Goal: Task Accomplishment & Management: Use online tool/utility

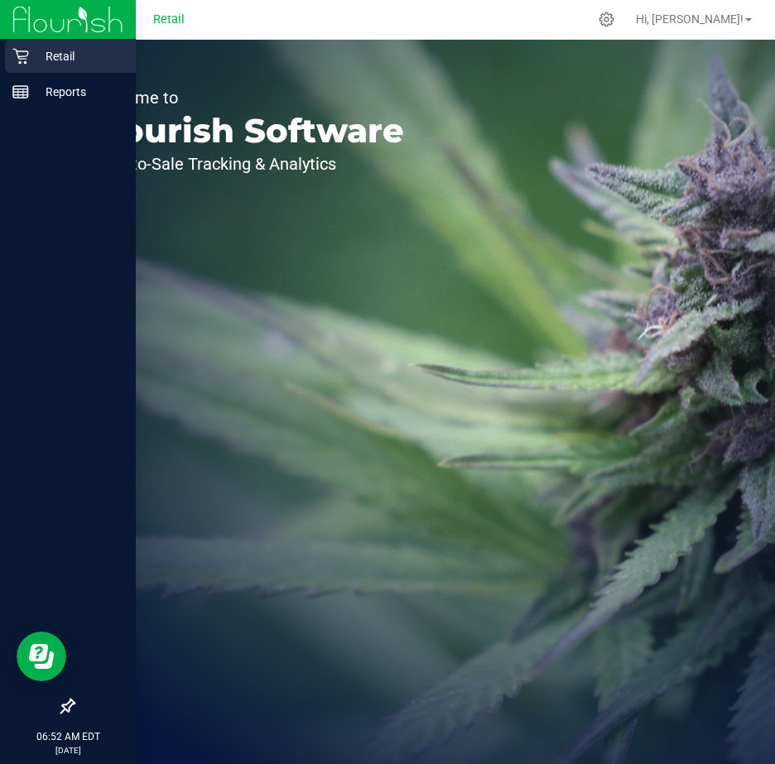
click at [27, 50] on icon at bounding box center [20, 56] width 17 height 17
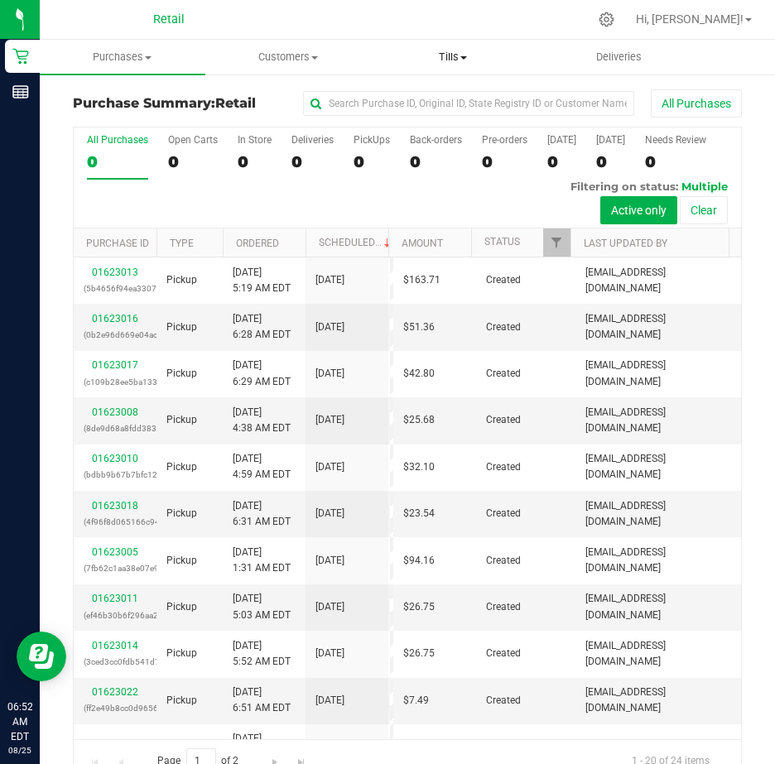
click at [456, 54] on span "Tills" at bounding box center [454, 57] width 164 height 15
click at [429, 98] on span "Manage tills" at bounding box center [427, 100] width 112 height 14
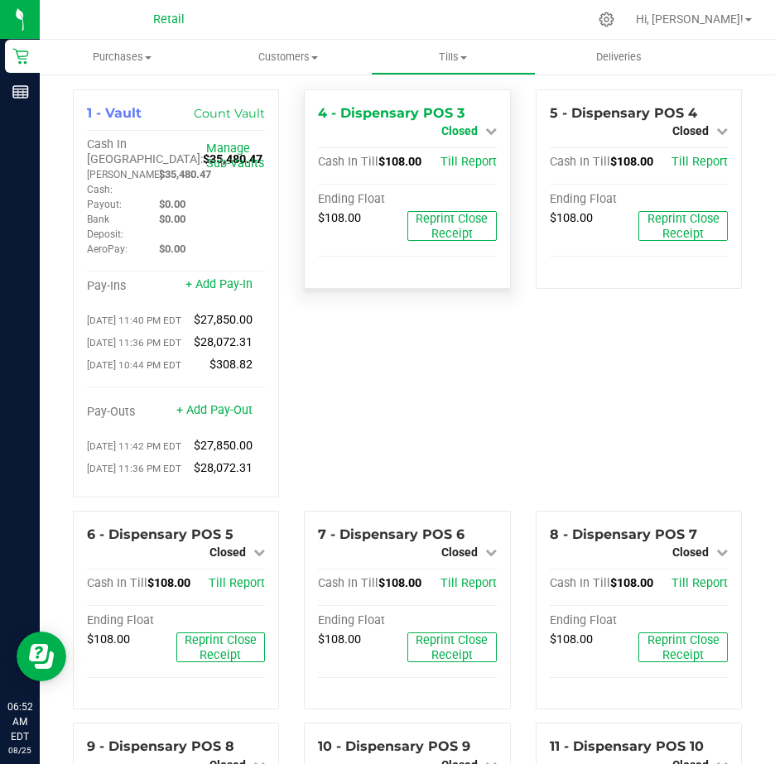
click at [485, 130] on icon at bounding box center [491, 131] width 12 height 12
click at [455, 145] on link "Open Till" at bounding box center [459, 145] width 44 height 13
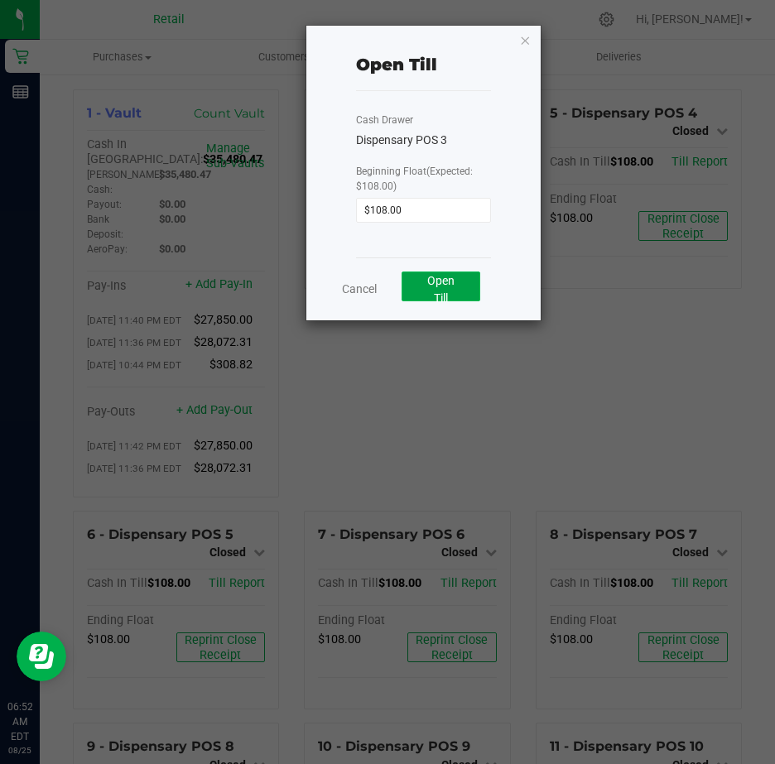
click at [436, 282] on span "Open Till" at bounding box center [440, 289] width 27 height 31
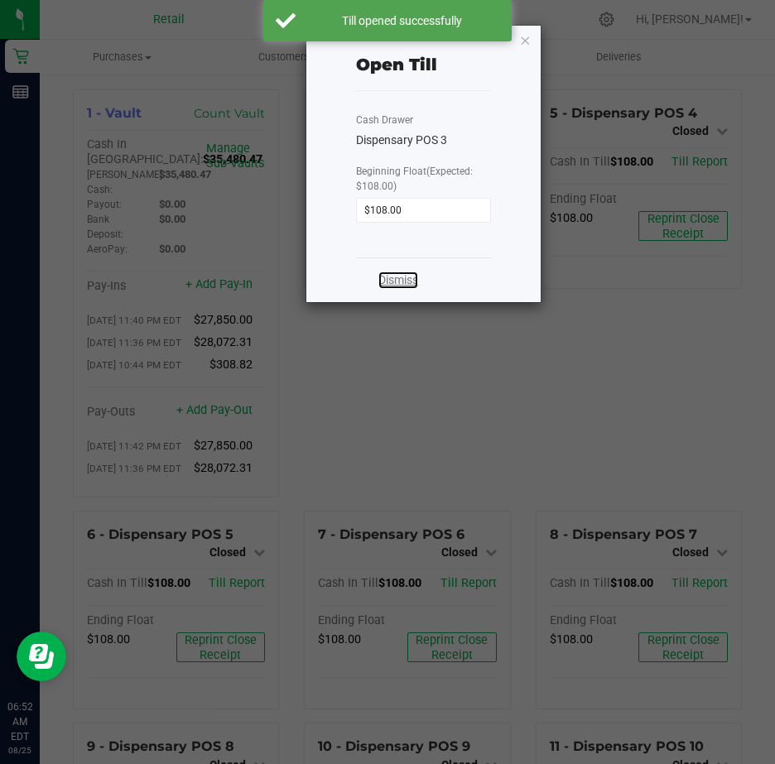
drag, startPoint x: 399, startPoint y: 276, endPoint x: 400, endPoint y: 265, distance: 10.8
click at [399, 276] on link "Dismiss" at bounding box center [398, 280] width 40 height 17
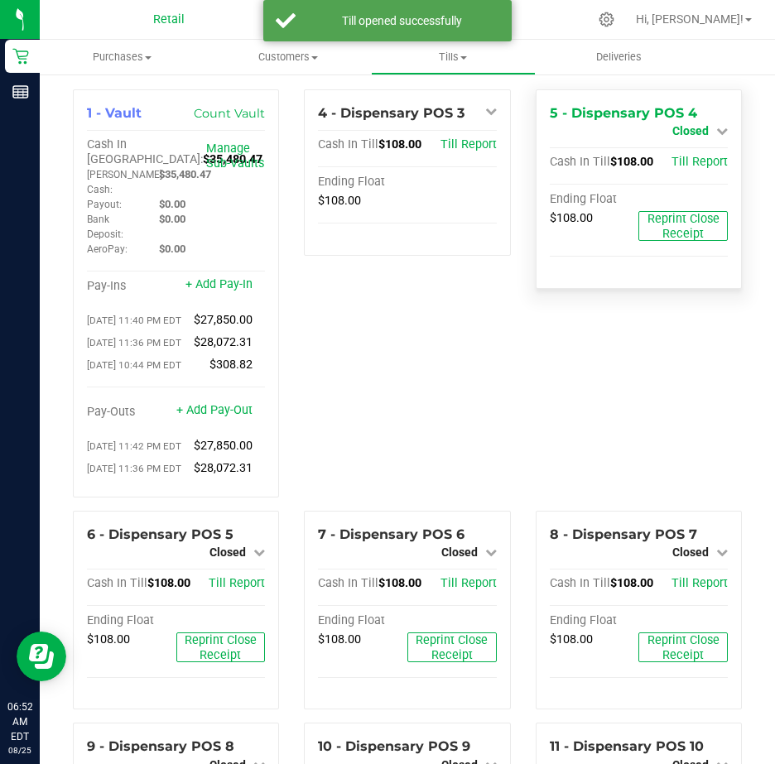
click at [716, 128] on icon at bounding box center [722, 131] width 12 height 12
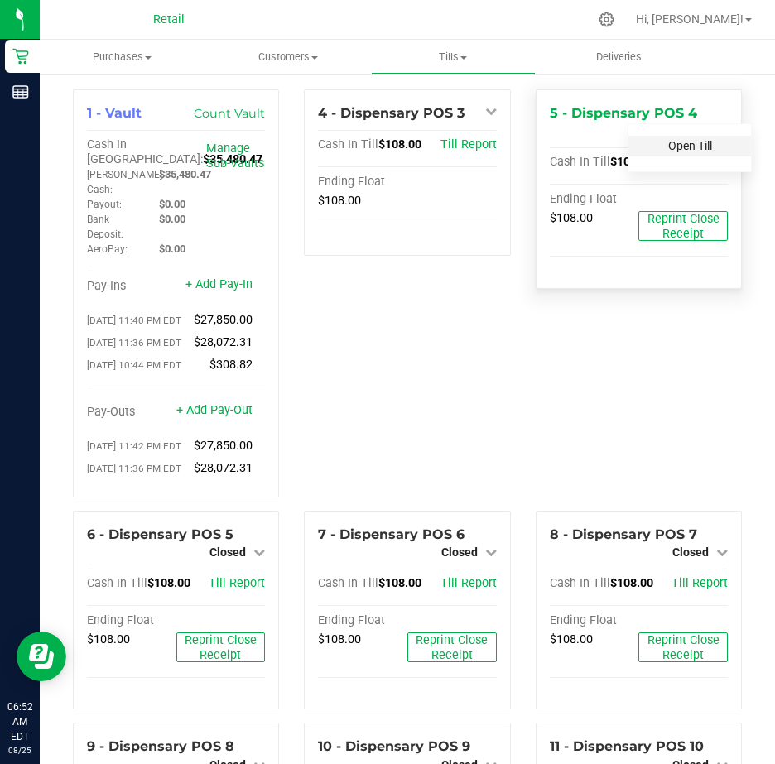
click at [673, 141] on link "Open Till" at bounding box center [690, 145] width 44 height 13
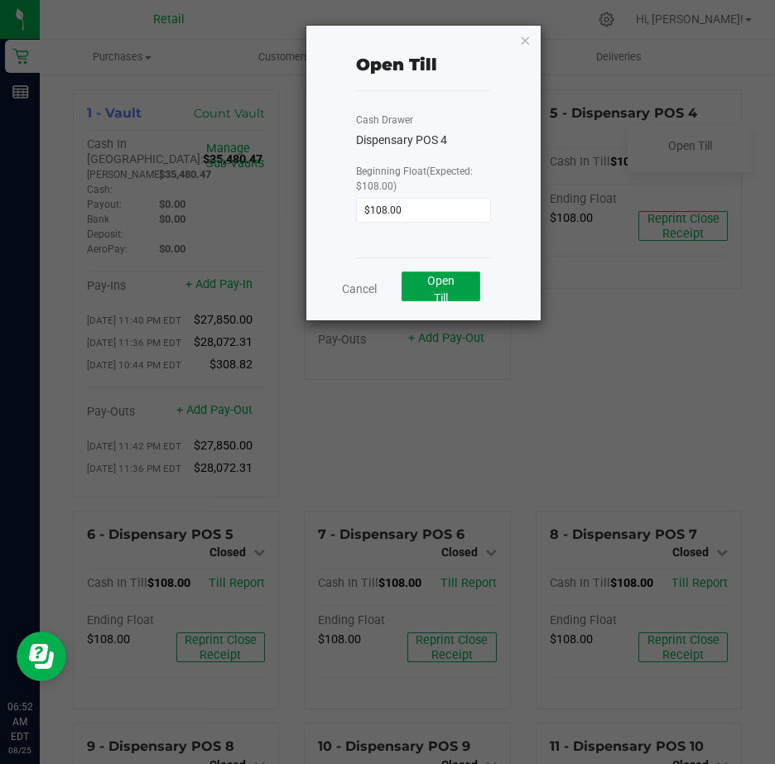
click at [447, 282] on span "Open Till" at bounding box center [440, 289] width 27 height 31
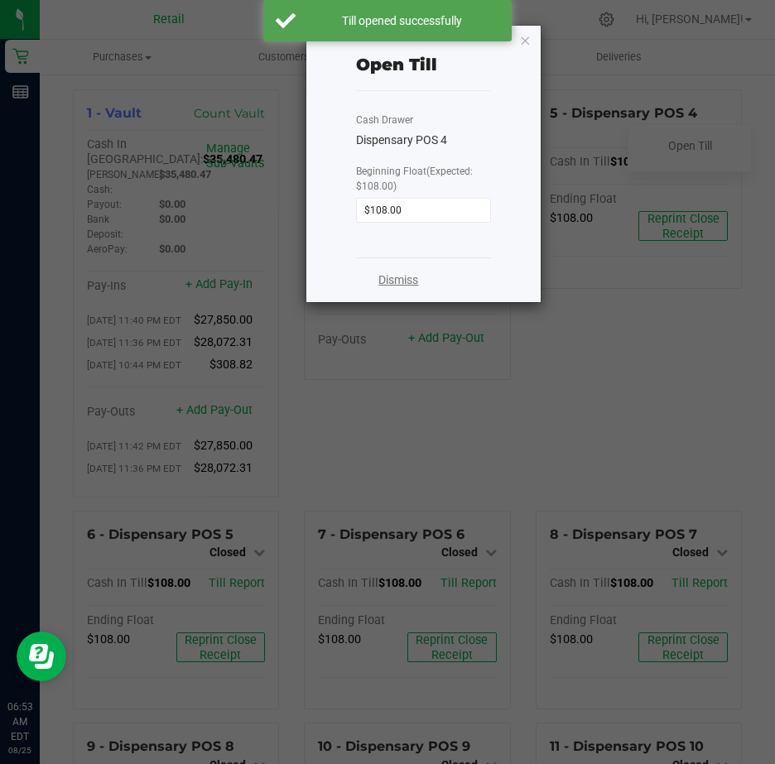
click at [393, 283] on link "Dismiss" at bounding box center [398, 280] width 40 height 17
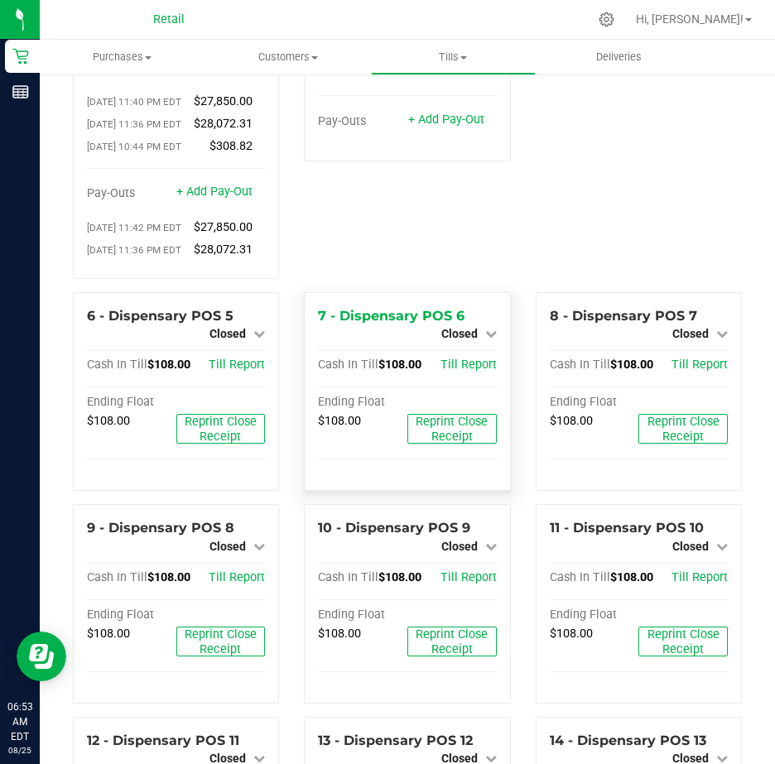
scroll to position [248, 0]
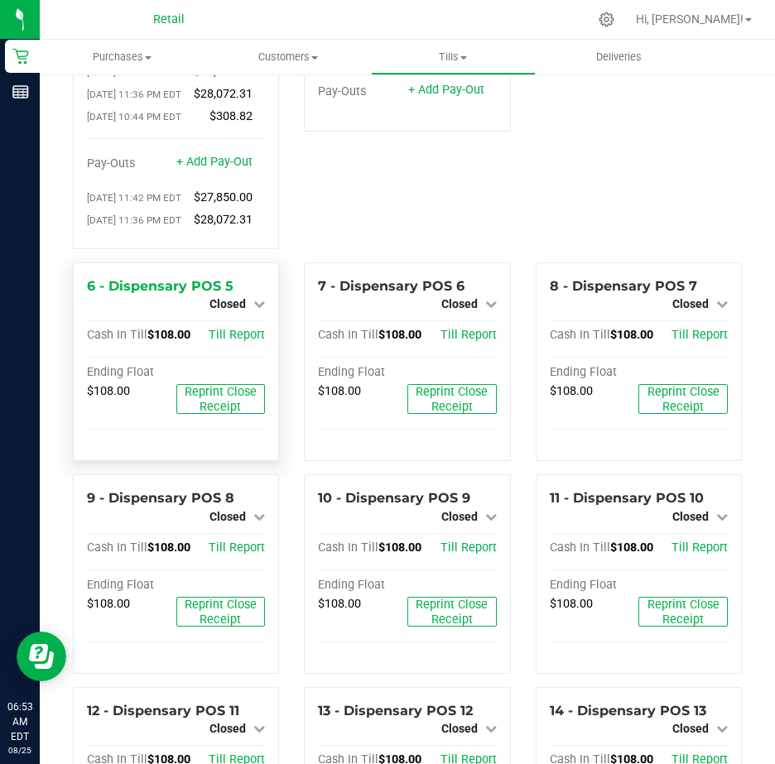
click at [255, 310] on icon at bounding box center [259, 304] width 12 height 12
click at [229, 325] on link "Open Till" at bounding box center [227, 317] width 44 height 13
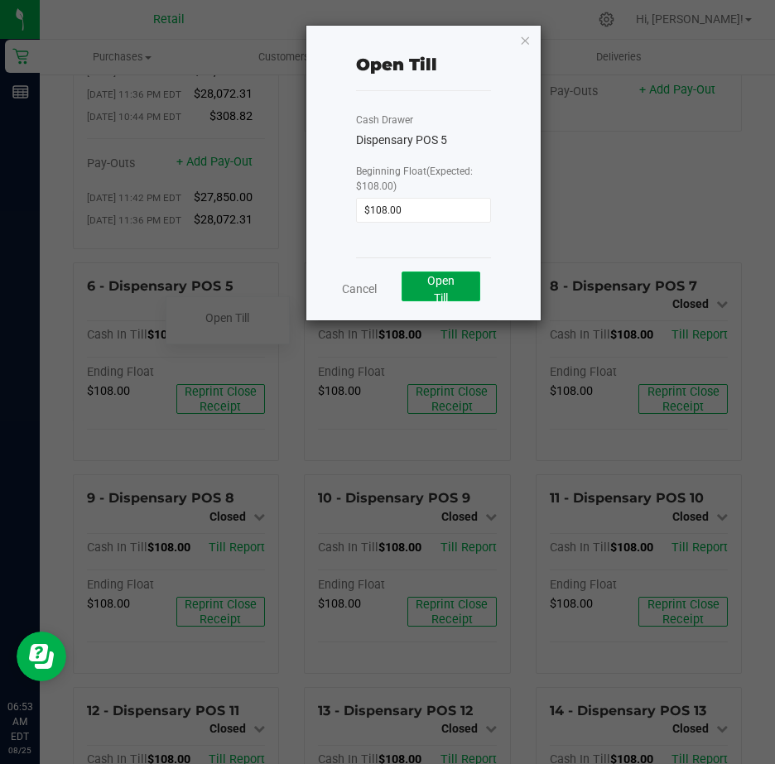
click at [446, 286] on span "Open Till" at bounding box center [440, 289] width 27 height 31
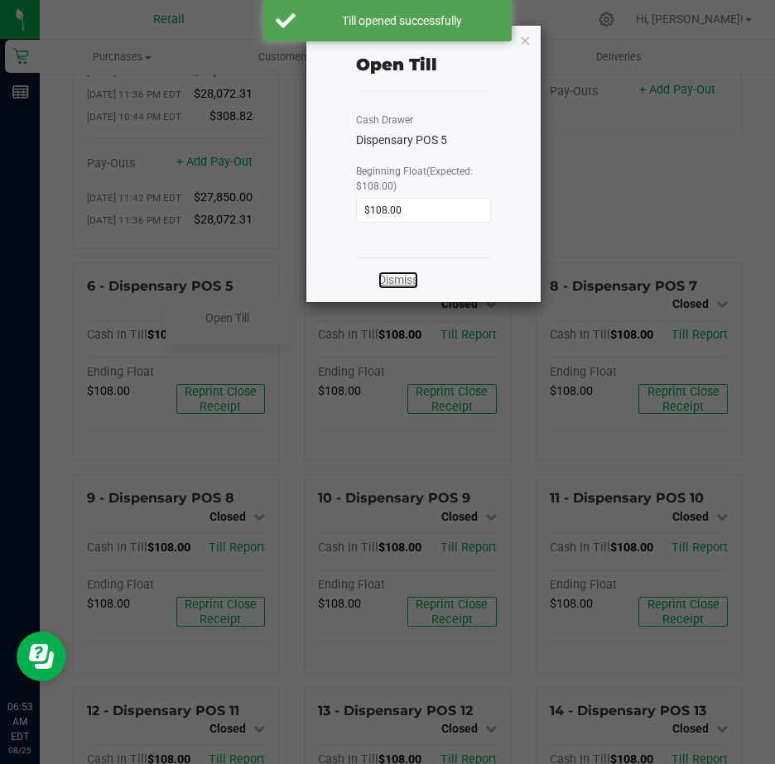
drag, startPoint x: 396, startPoint y: 278, endPoint x: 428, endPoint y: 277, distance: 32.3
click at [396, 278] on link "Dismiss" at bounding box center [398, 280] width 40 height 17
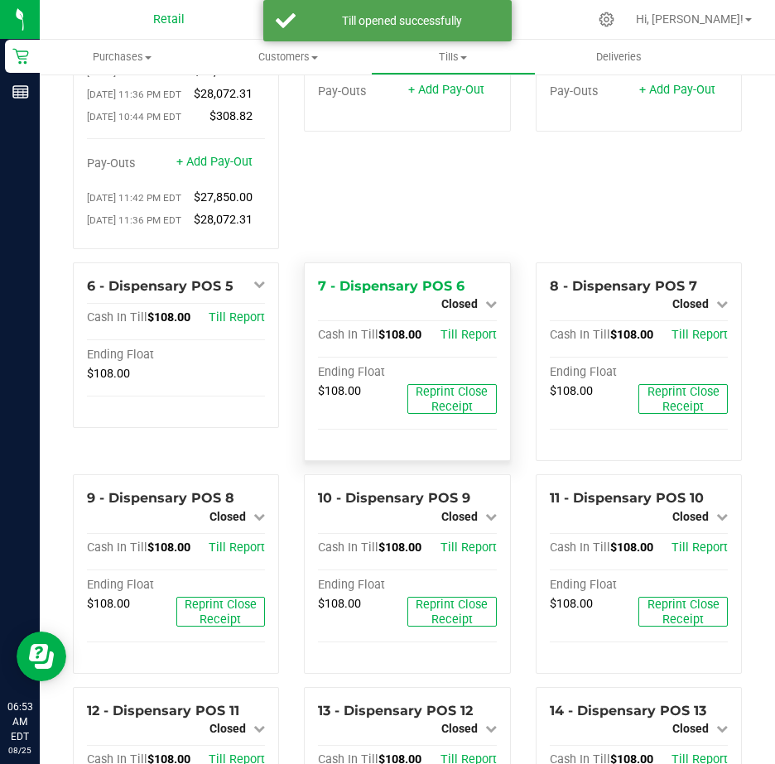
click at [484, 314] on div "Closed" at bounding box center [468, 304] width 55 height 20
click at [485, 310] on icon at bounding box center [491, 304] width 12 height 12
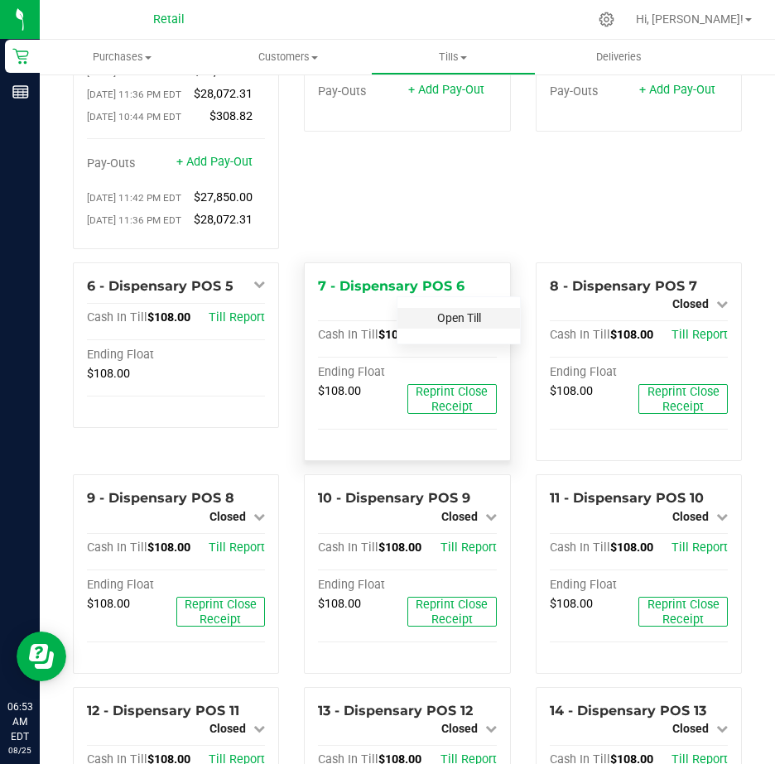
click at [452, 325] on link "Open Till" at bounding box center [459, 317] width 44 height 13
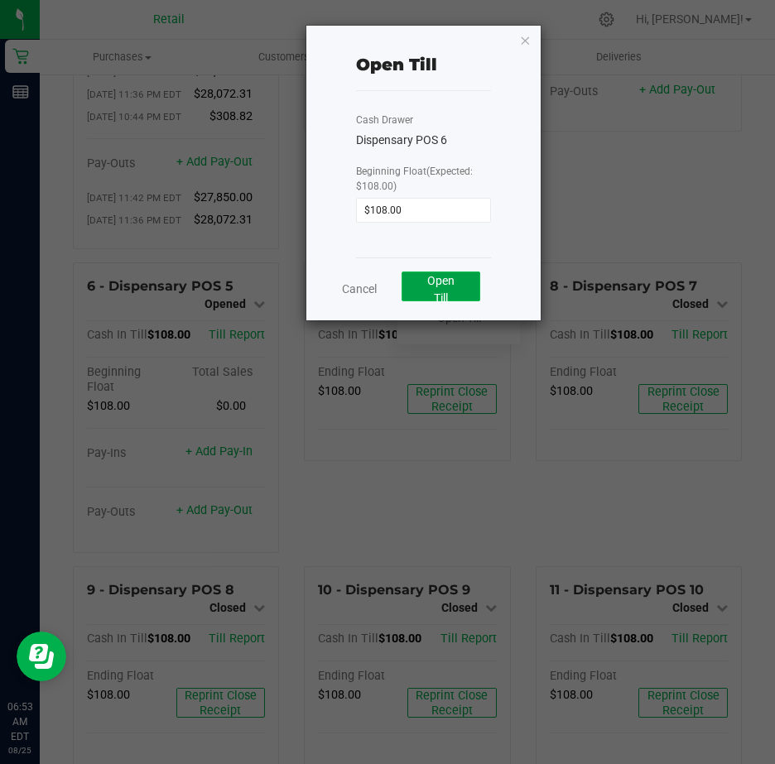
click at [429, 283] on span "Open Till" at bounding box center [440, 289] width 27 height 31
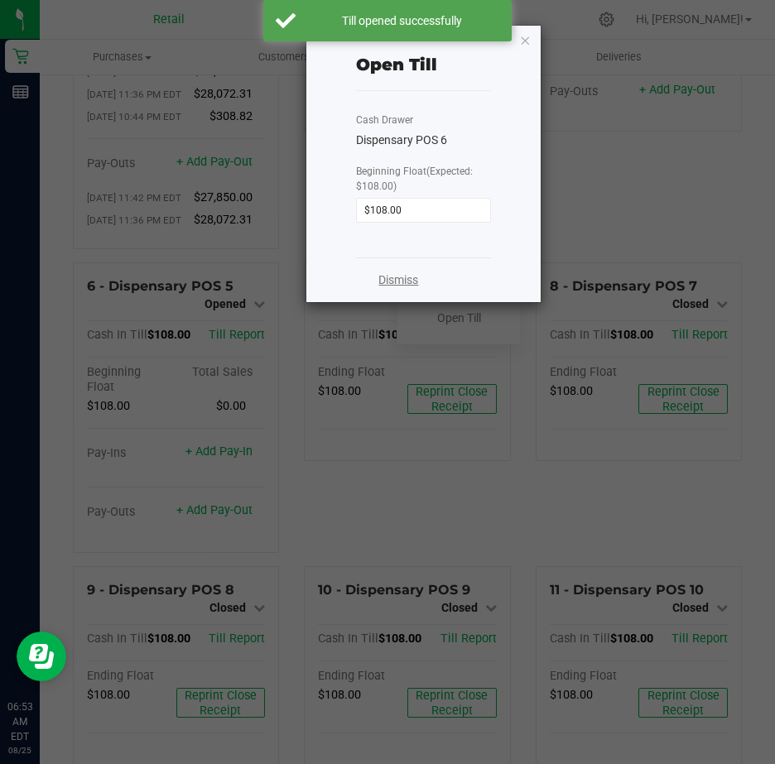
click at [402, 277] on link "Dismiss" at bounding box center [398, 280] width 40 height 17
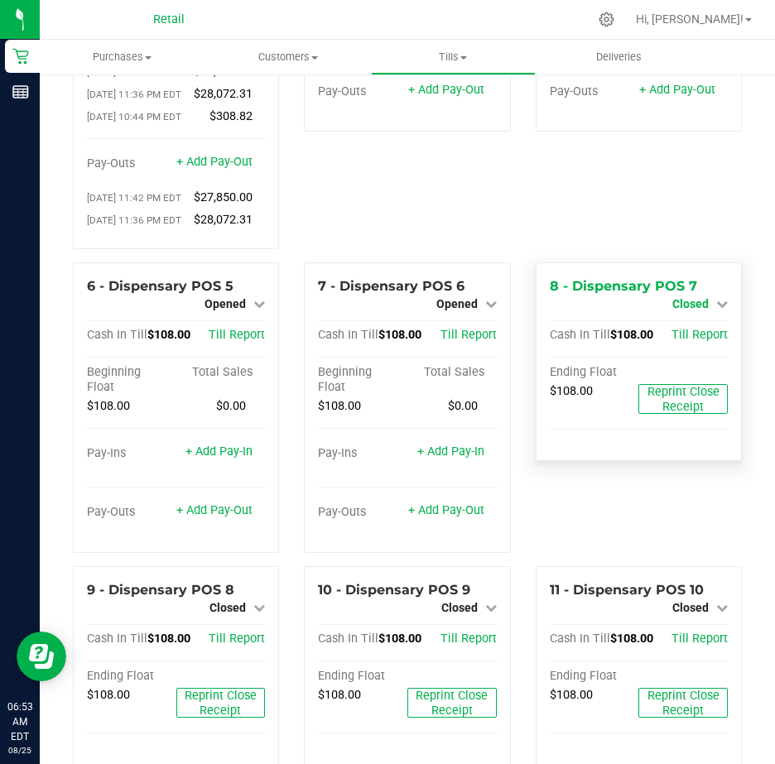
click at [716, 310] on icon at bounding box center [722, 304] width 12 height 12
click at [672, 325] on link "Open Till" at bounding box center [690, 317] width 44 height 13
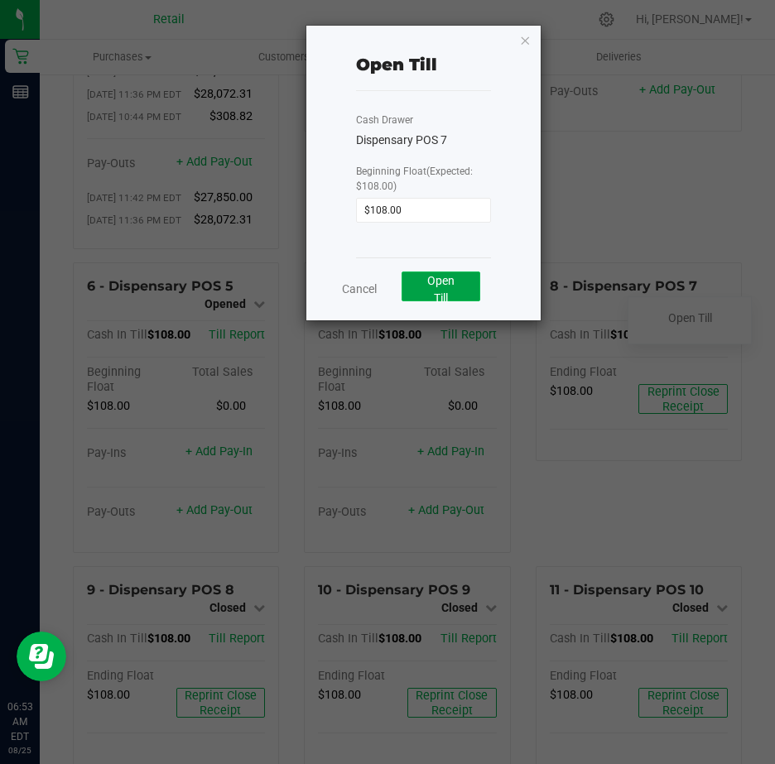
click at [445, 281] on span "Open Till" at bounding box center [440, 289] width 27 height 31
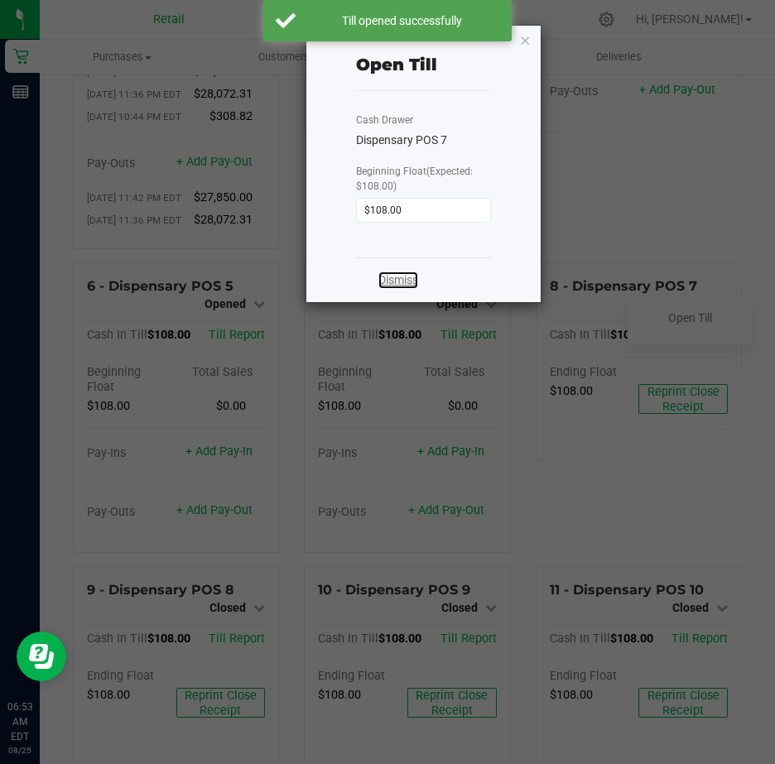
drag, startPoint x: 402, startPoint y: 285, endPoint x: 470, endPoint y: 282, distance: 68.8
click at [402, 285] on link "Dismiss" at bounding box center [398, 280] width 40 height 17
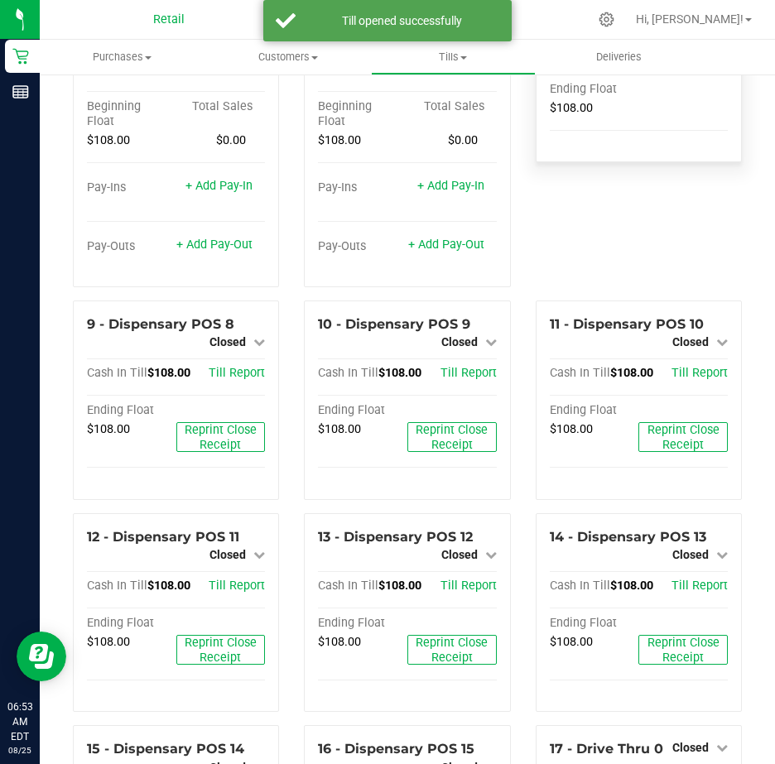
scroll to position [580, 0]
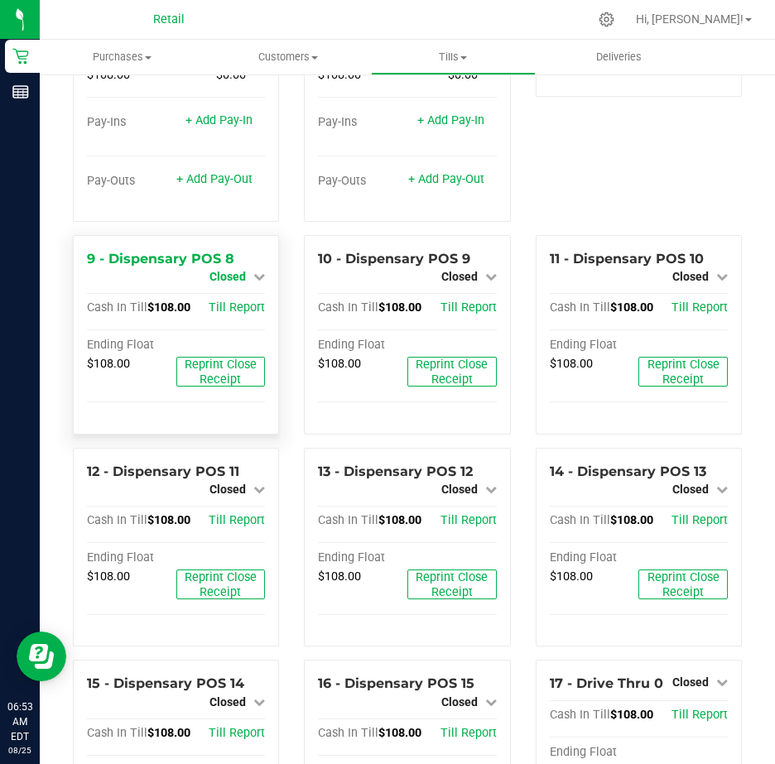
click at [255, 282] on icon at bounding box center [259, 277] width 12 height 12
click at [234, 297] on link "Open Till" at bounding box center [227, 290] width 44 height 13
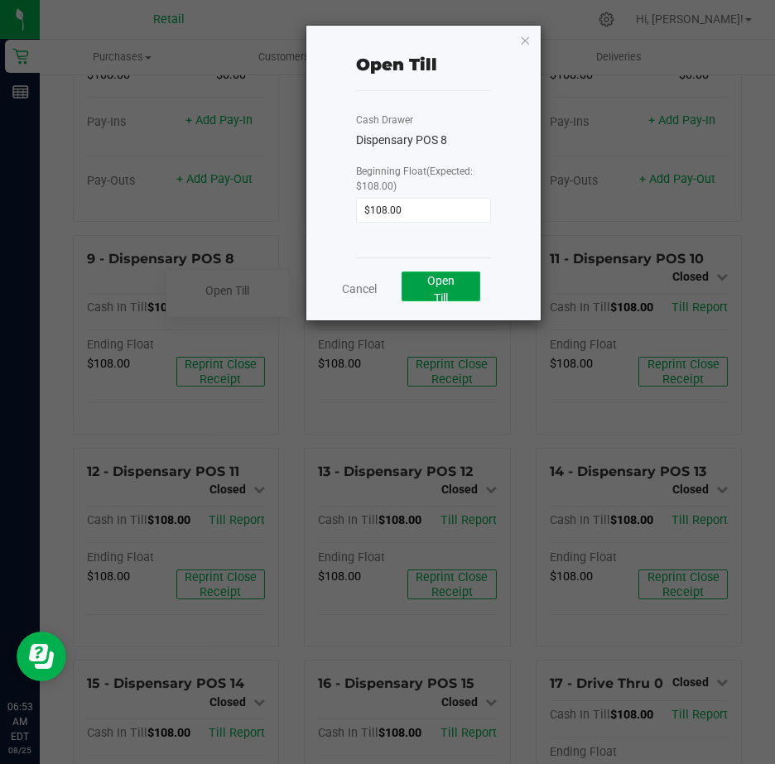
click at [446, 282] on span "Open Till" at bounding box center [440, 289] width 27 height 31
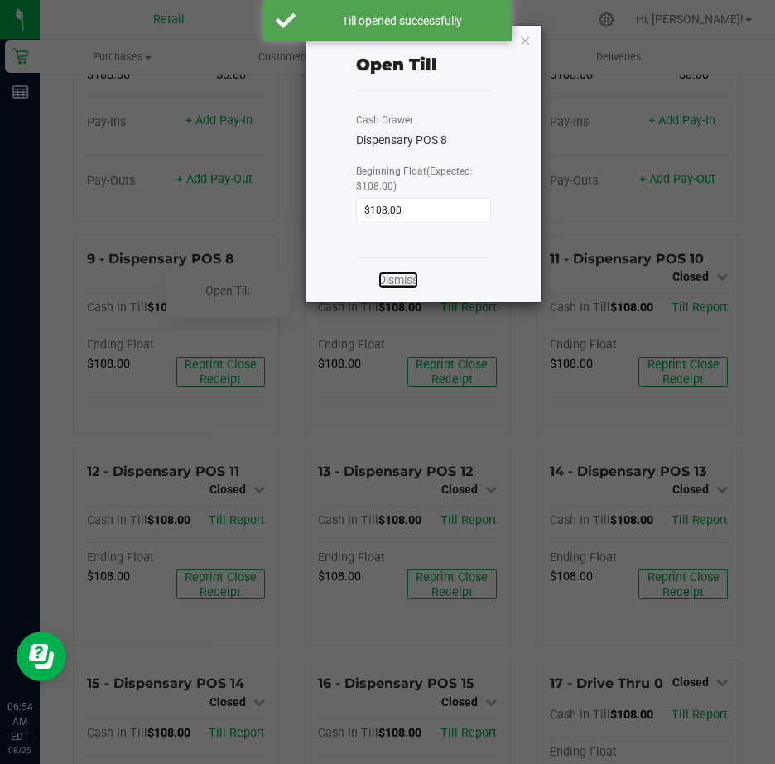
click at [402, 277] on link "Dismiss" at bounding box center [398, 280] width 40 height 17
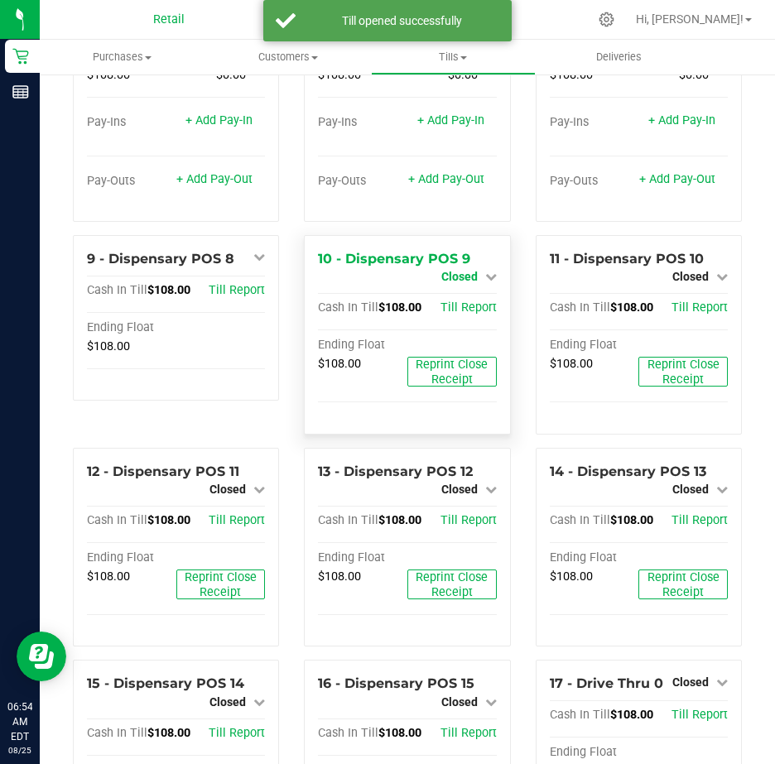
click at [485, 282] on icon at bounding box center [491, 277] width 12 height 12
click at [460, 301] on div "Open Till" at bounding box center [458, 291] width 123 height 21
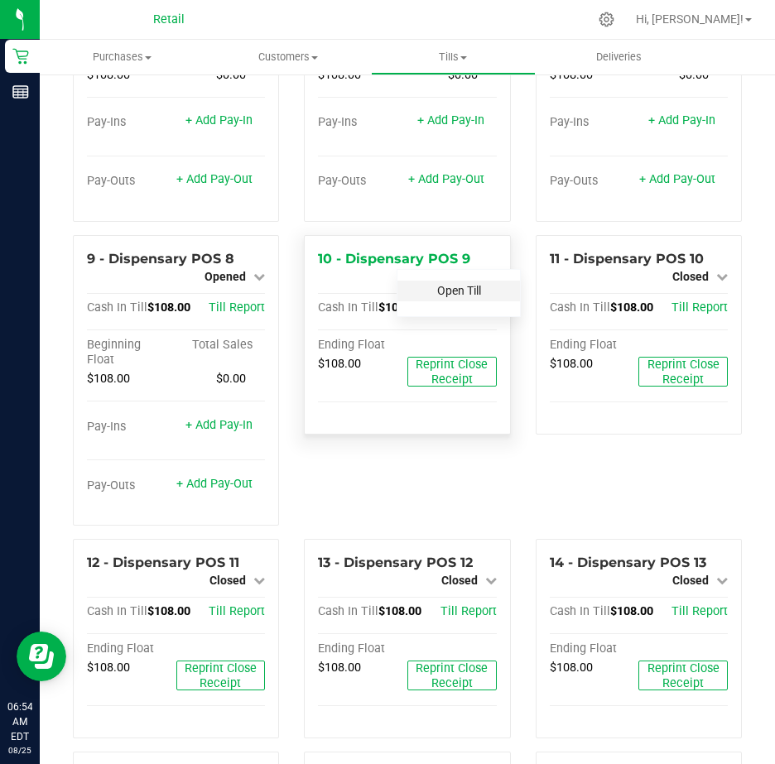
click at [447, 297] on link "Open Till" at bounding box center [459, 290] width 44 height 13
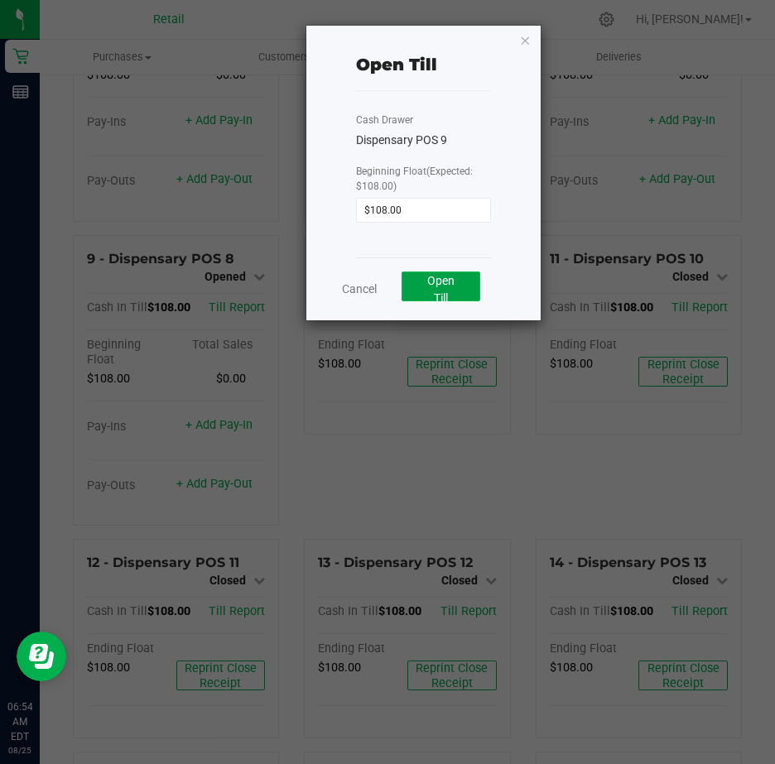
click at [426, 281] on button "Open Till" at bounding box center [441, 287] width 79 height 30
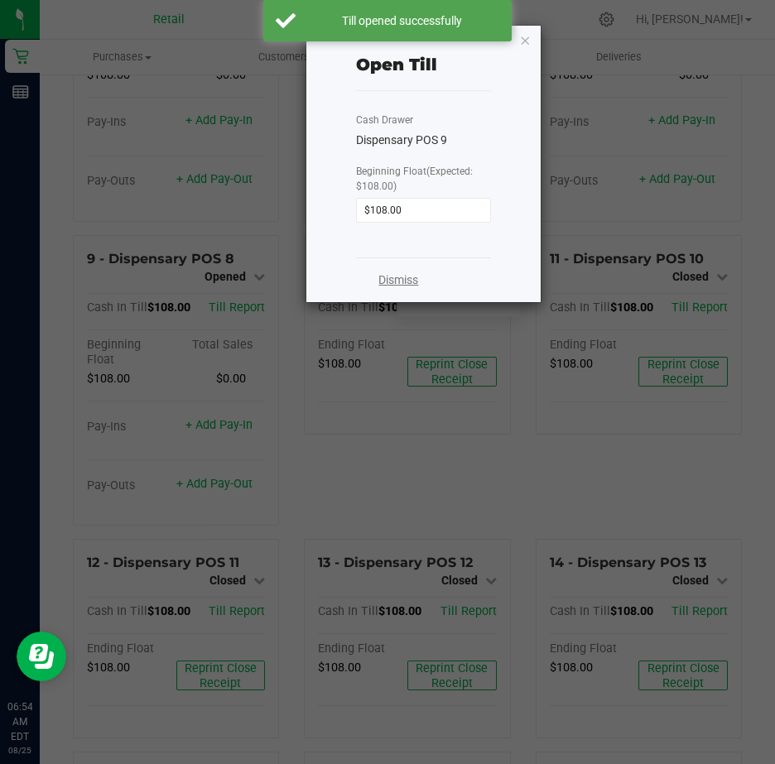
click at [410, 282] on link "Dismiss" at bounding box center [398, 280] width 40 height 17
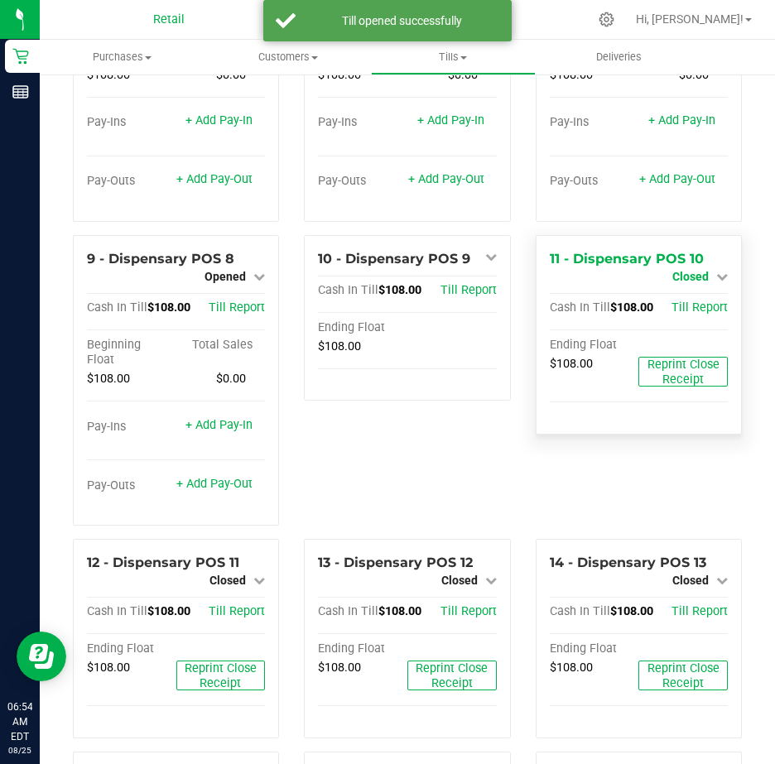
click at [716, 282] on icon at bounding box center [722, 277] width 12 height 12
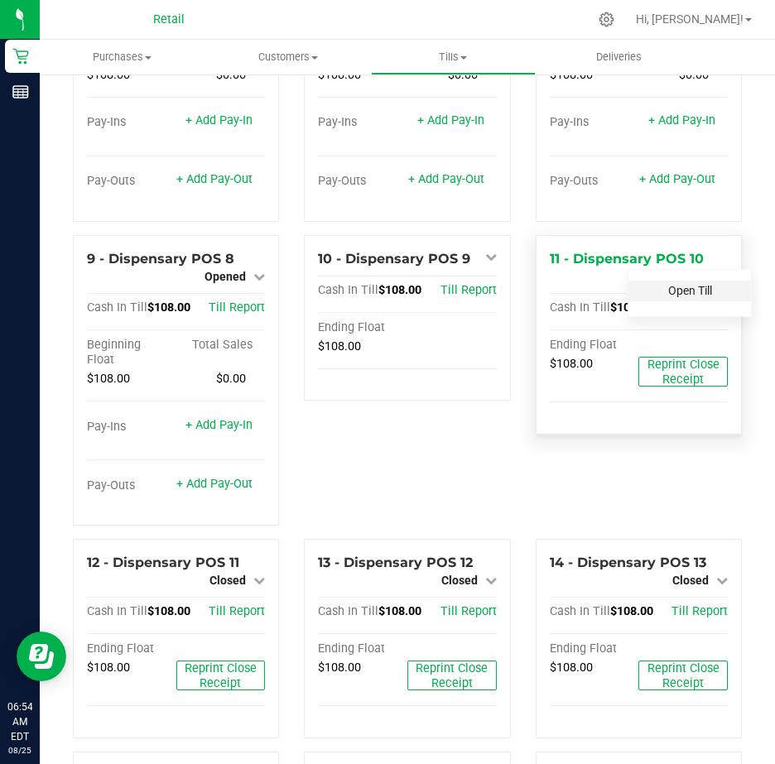
click at [686, 297] on link "Open Till" at bounding box center [690, 290] width 44 height 13
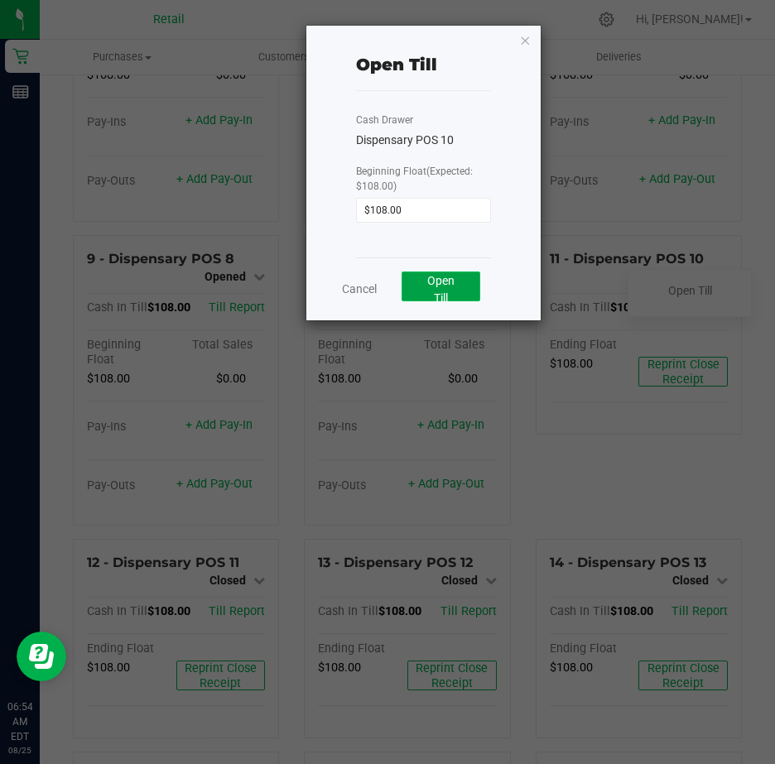
click at [436, 282] on span "Open Till" at bounding box center [440, 289] width 27 height 31
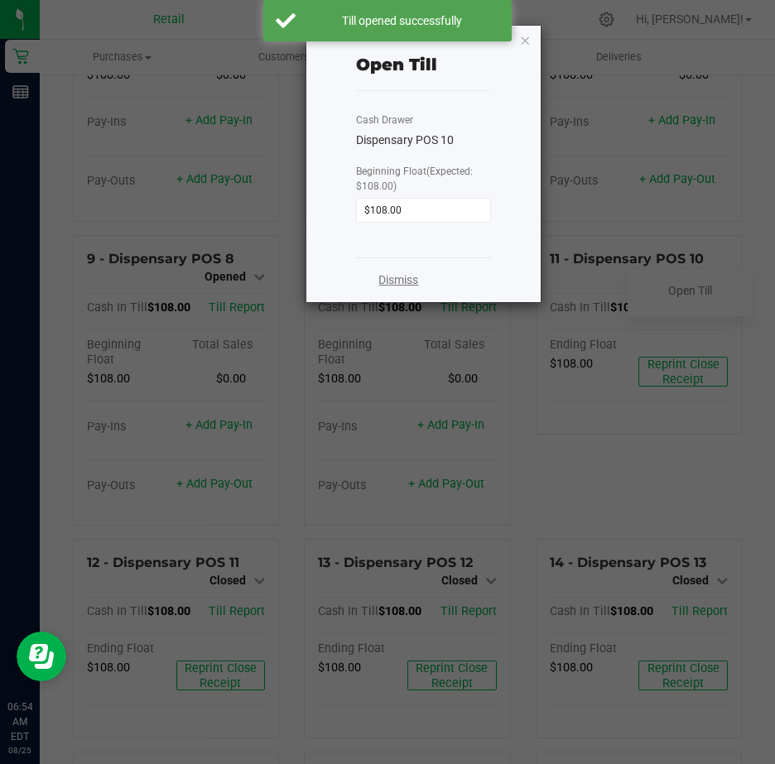
click at [402, 282] on link "Dismiss" at bounding box center [398, 280] width 40 height 17
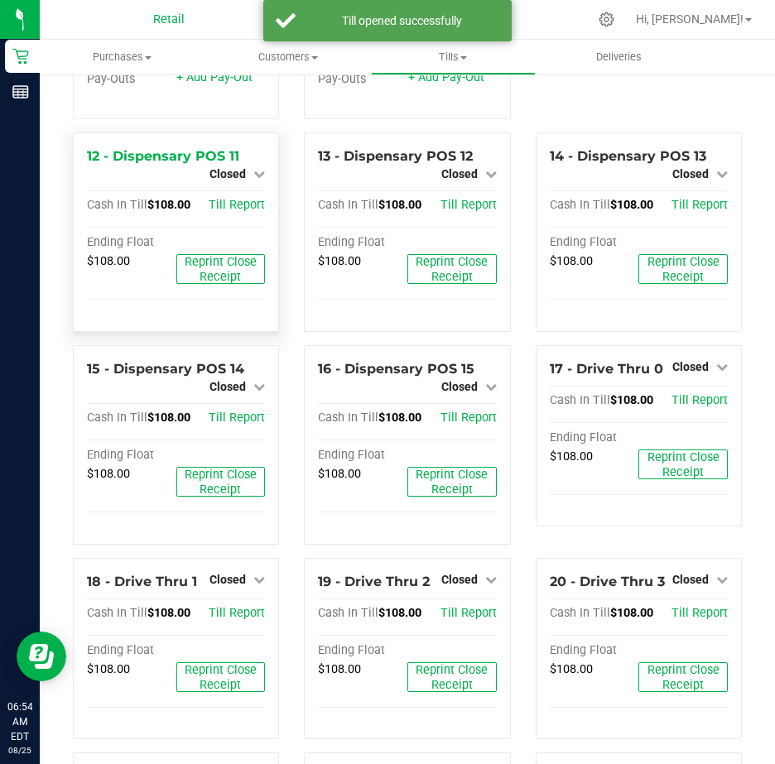
scroll to position [994, 0]
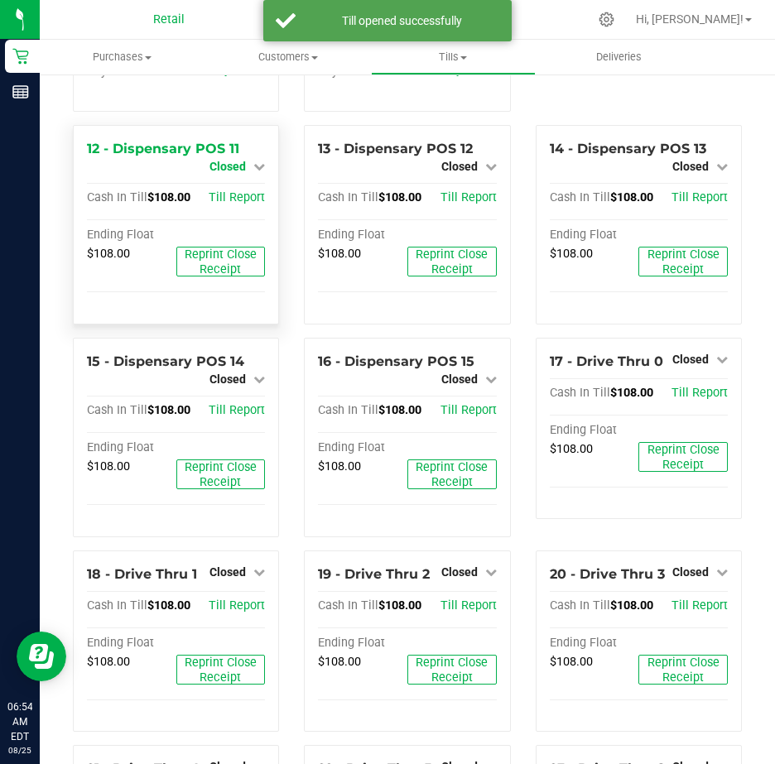
click at [256, 172] on icon at bounding box center [259, 167] width 12 height 12
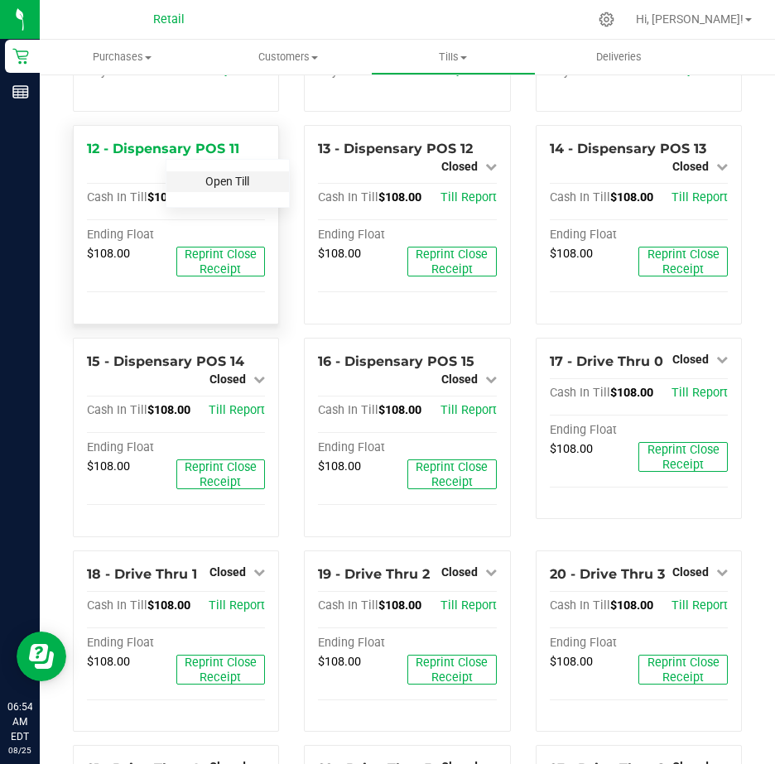
click at [240, 188] on link "Open Till" at bounding box center [227, 181] width 44 height 13
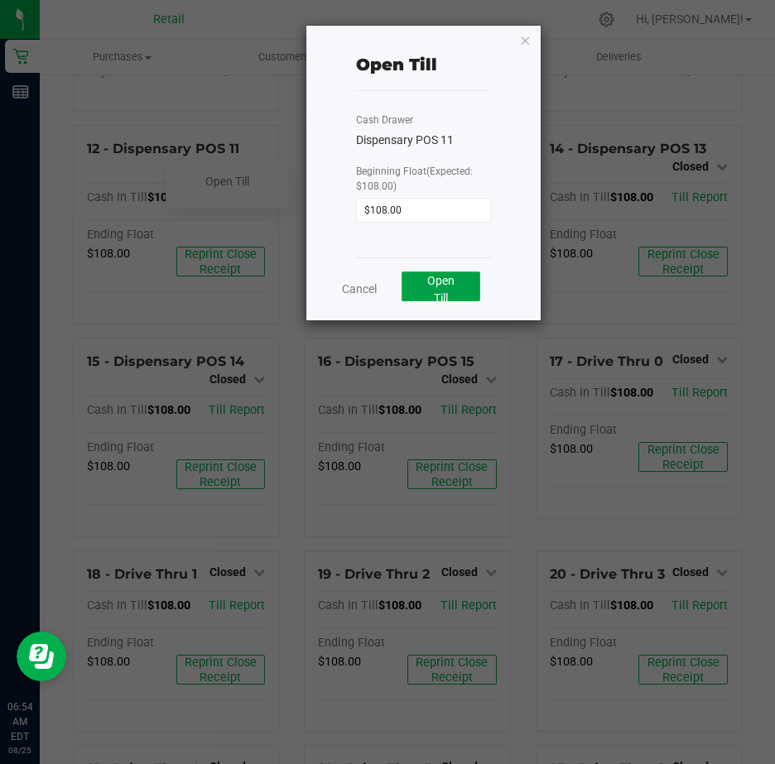
click at [436, 286] on span "Open Till" at bounding box center [440, 289] width 27 height 31
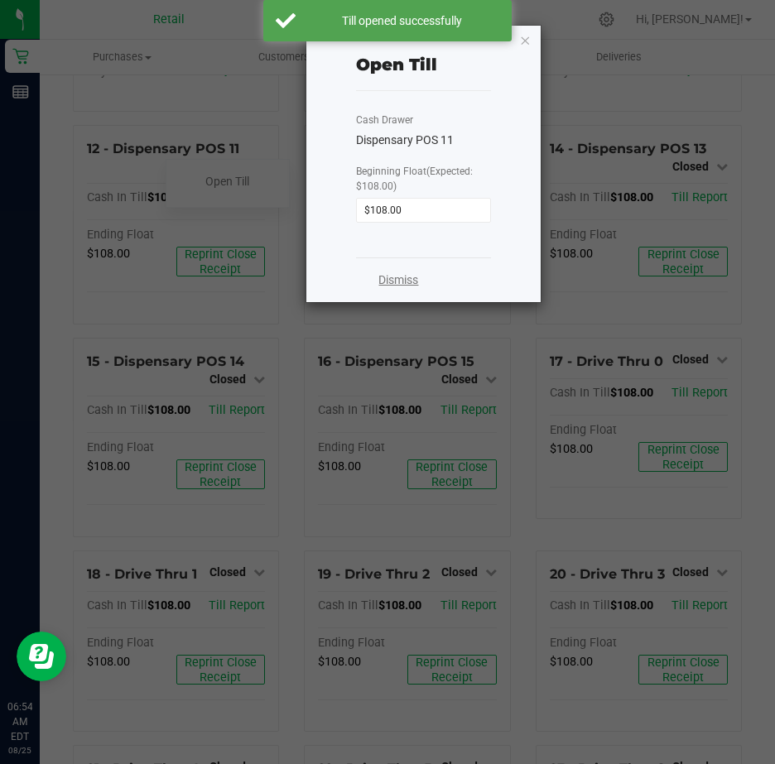
click at [402, 281] on link "Dismiss" at bounding box center [398, 280] width 40 height 17
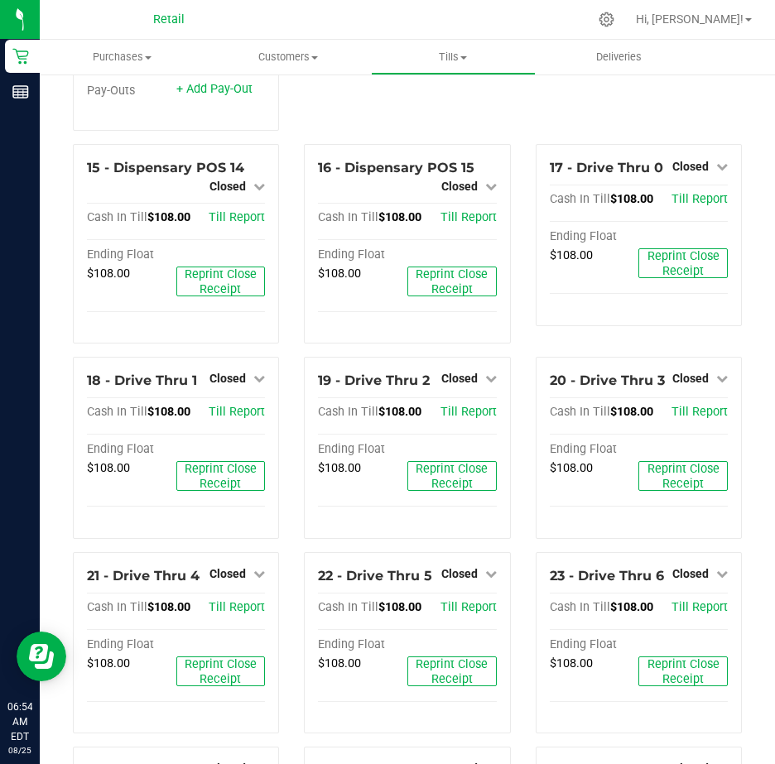
scroll to position [1260, 0]
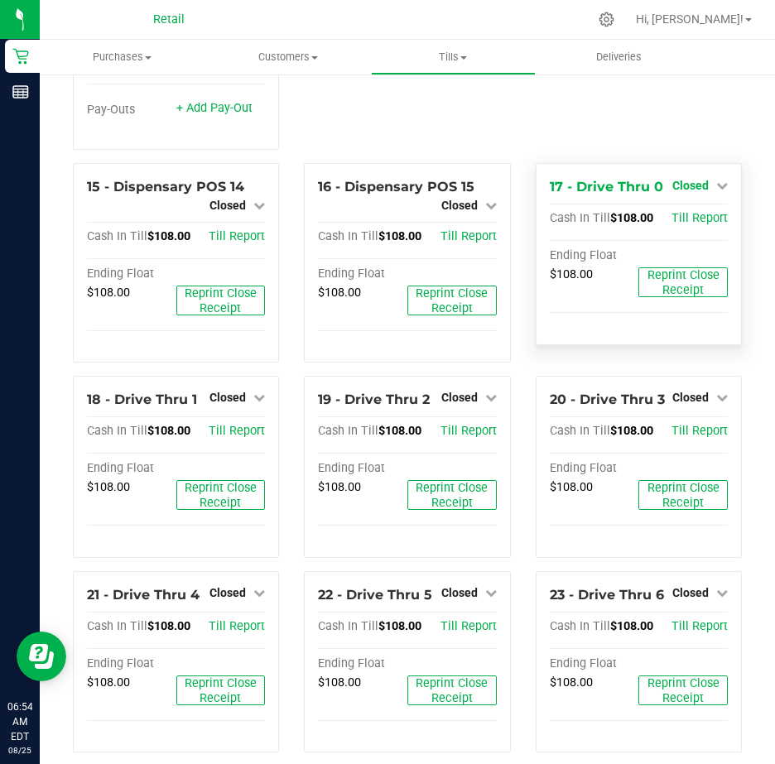
click at [716, 191] on icon at bounding box center [722, 186] width 12 height 12
click at [681, 226] on link "Open Till" at bounding box center [690, 219] width 44 height 13
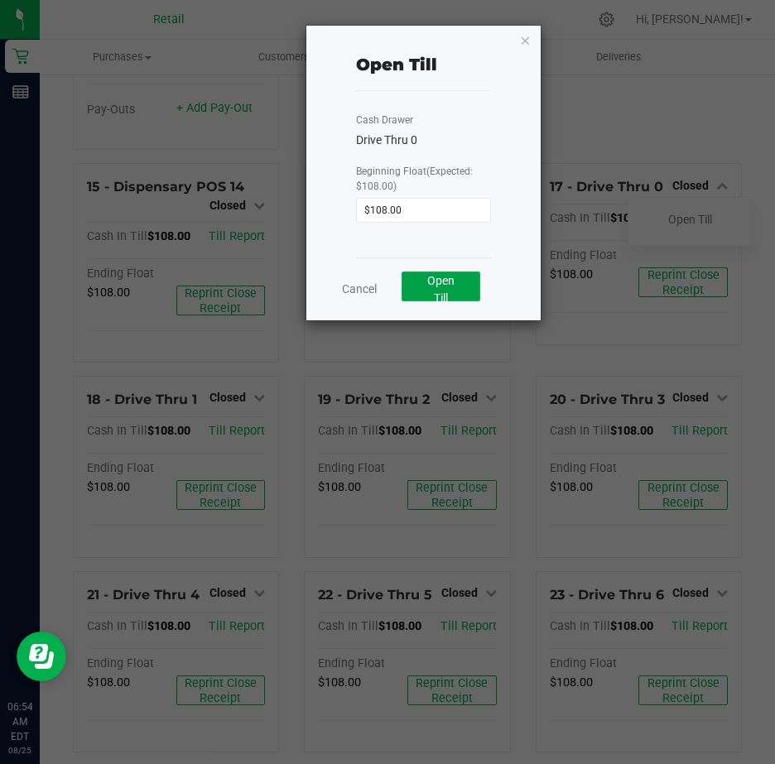
click at [465, 287] on button "Open Till" at bounding box center [441, 287] width 79 height 30
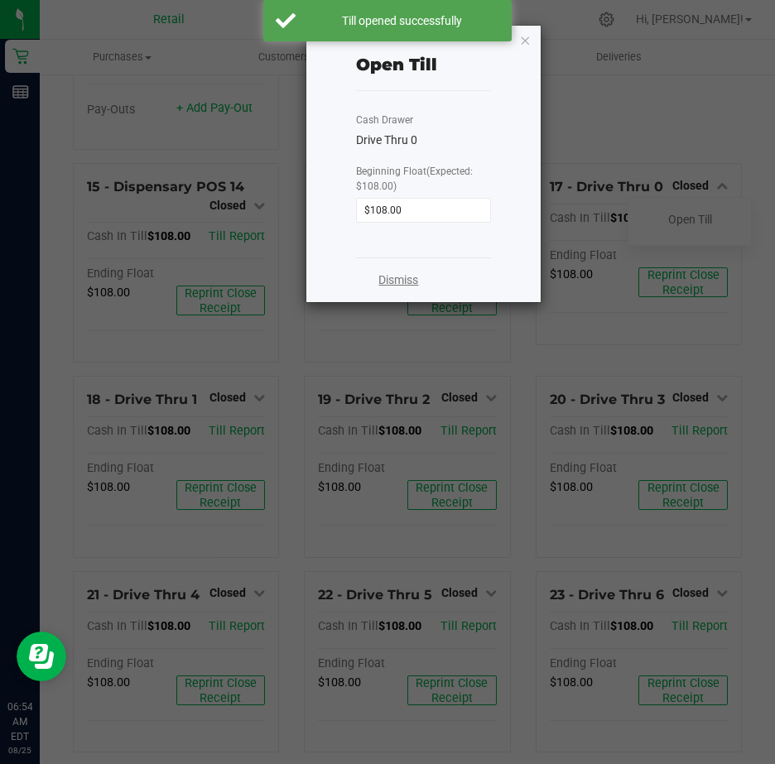
click at [404, 274] on link "Dismiss" at bounding box center [398, 280] width 40 height 17
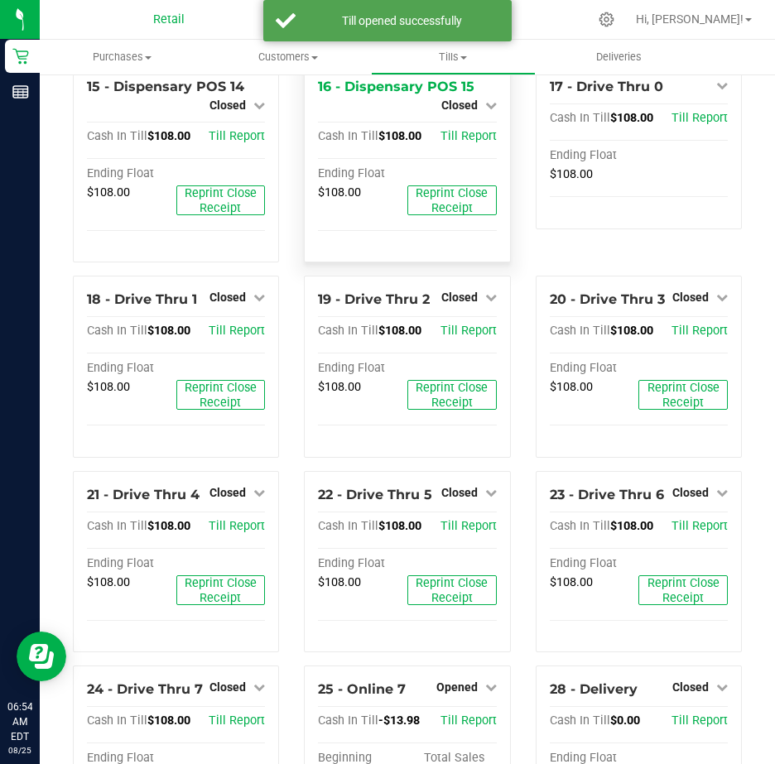
scroll to position [1591, 0]
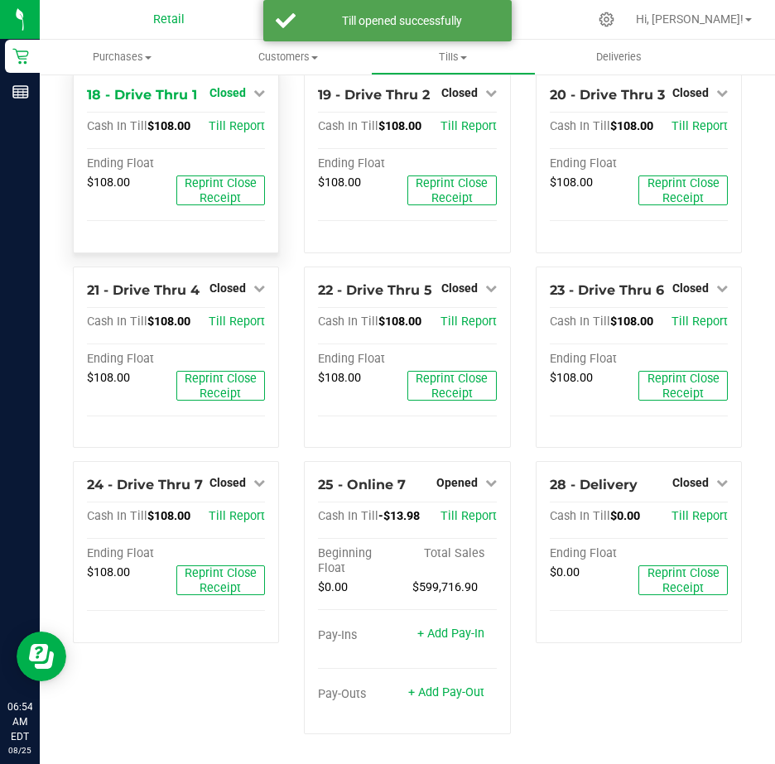
click at [259, 99] on icon at bounding box center [259, 93] width 12 height 12
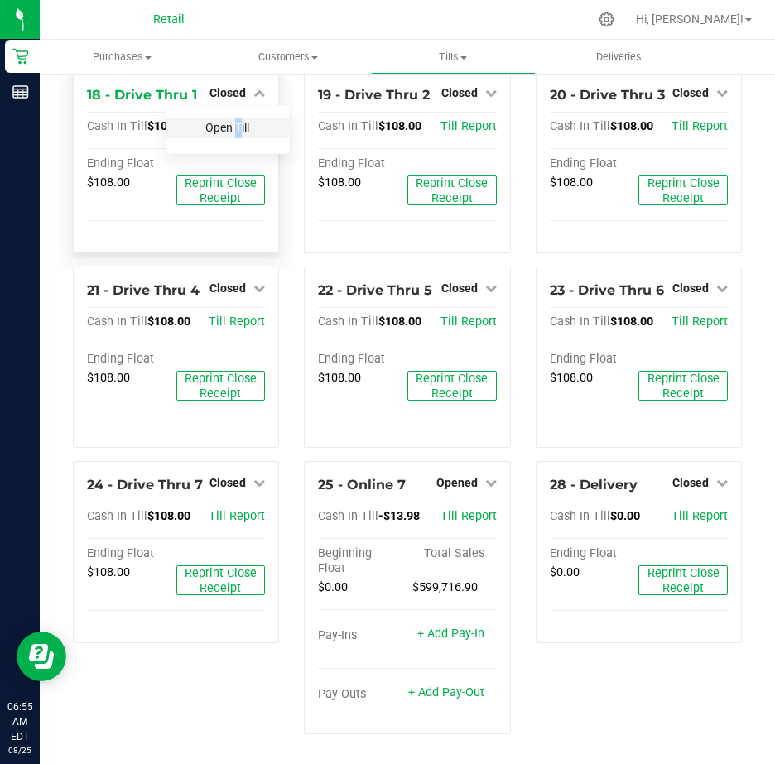
click at [229, 134] on link "Open Till" at bounding box center [227, 127] width 44 height 13
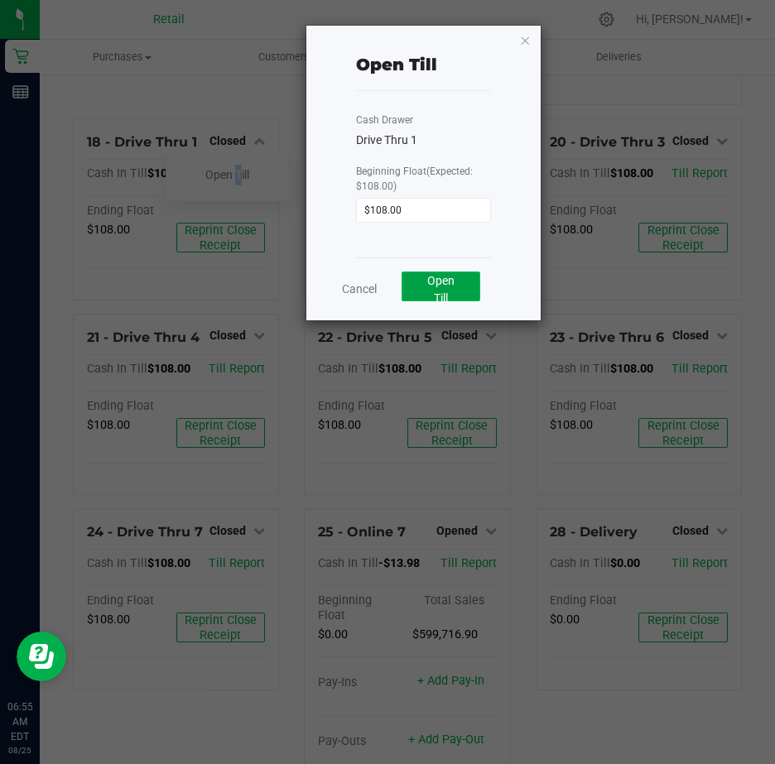
click at [463, 285] on button "Open Till" at bounding box center [441, 287] width 79 height 30
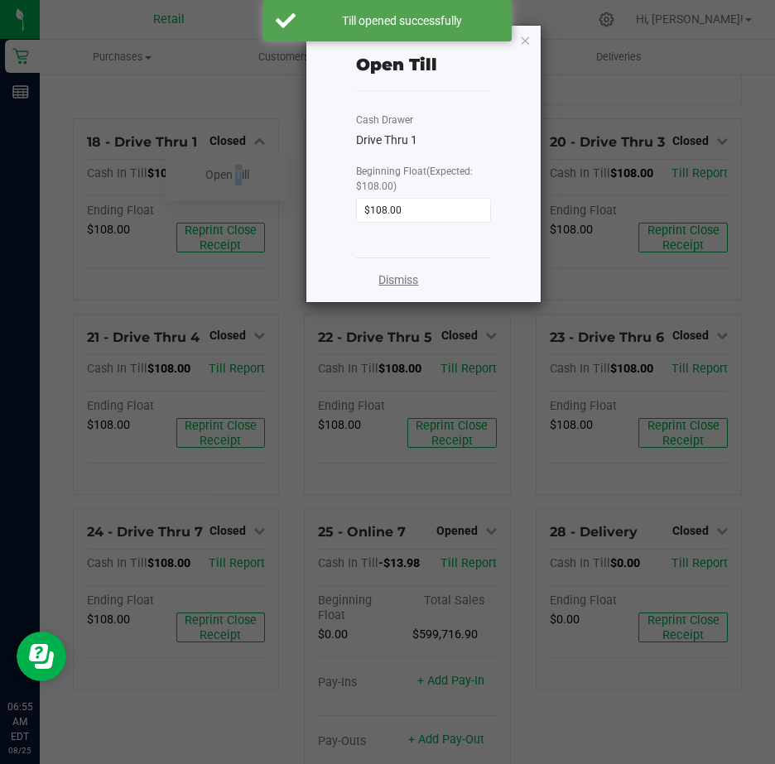
click at [401, 274] on link "Dismiss" at bounding box center [398, 280] width 40 height 17
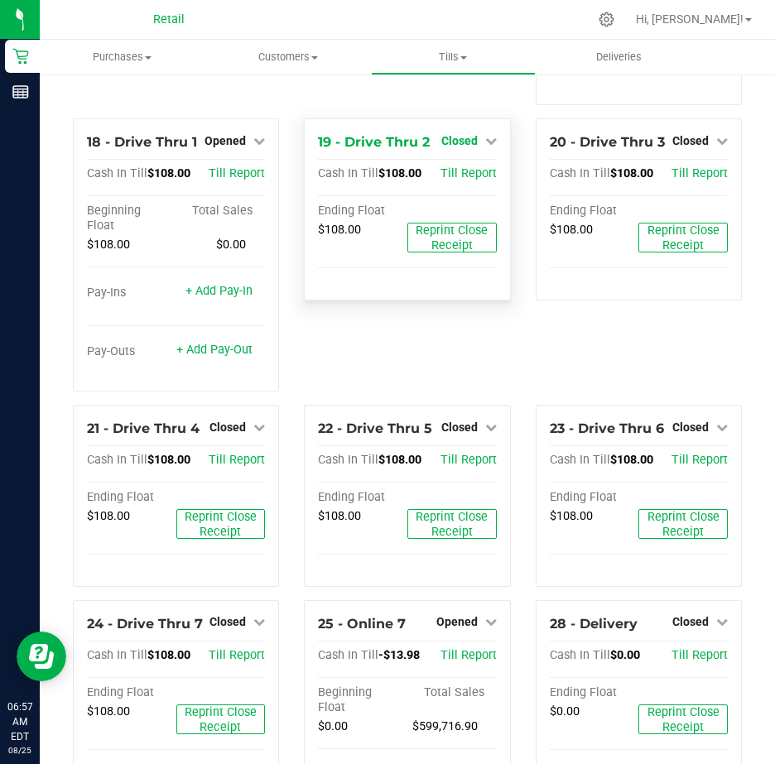
click at [485, 147] on icon at bounding box center [491, 141] width 12 height 12
click at [455, 181] on link "Open Till" at bounding box center [459, 174] width 44 height 13
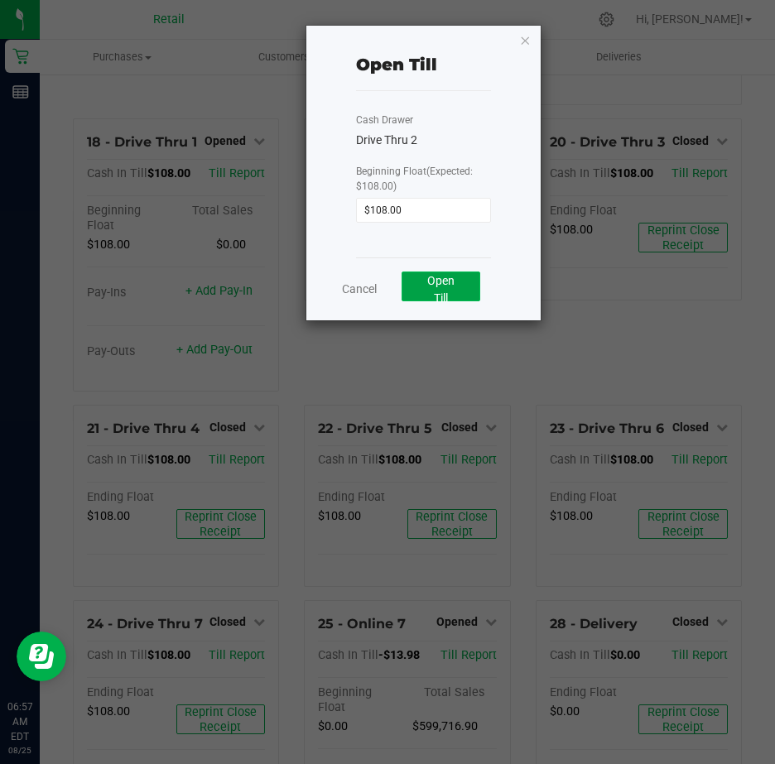
click at [450, 284] on span "Open Till" at bounding box center [440, 289] width 27 height 31
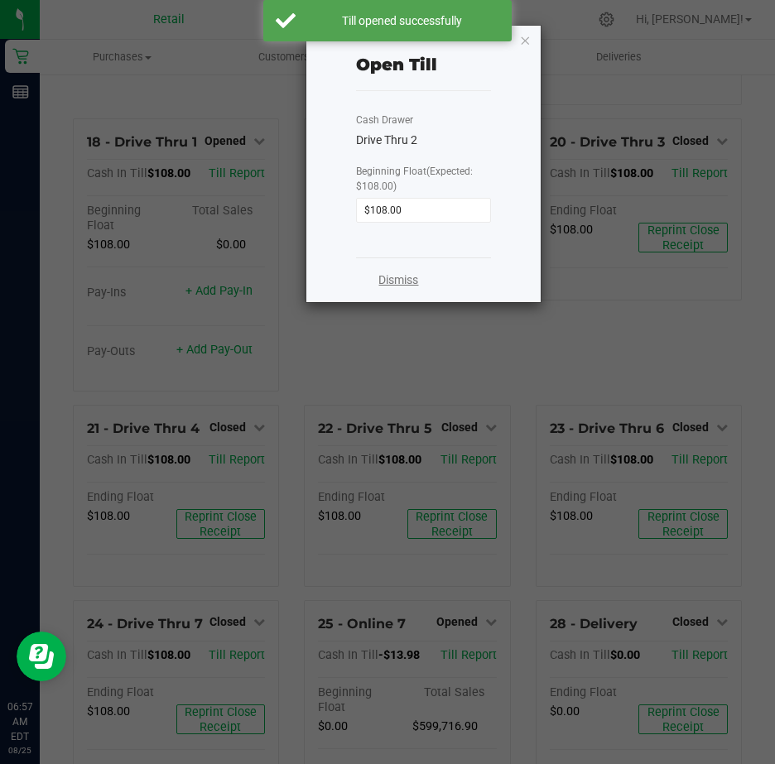
click at [402, 278] on link "Dismiss" at bounding box center [398, 280] width 40 height 17
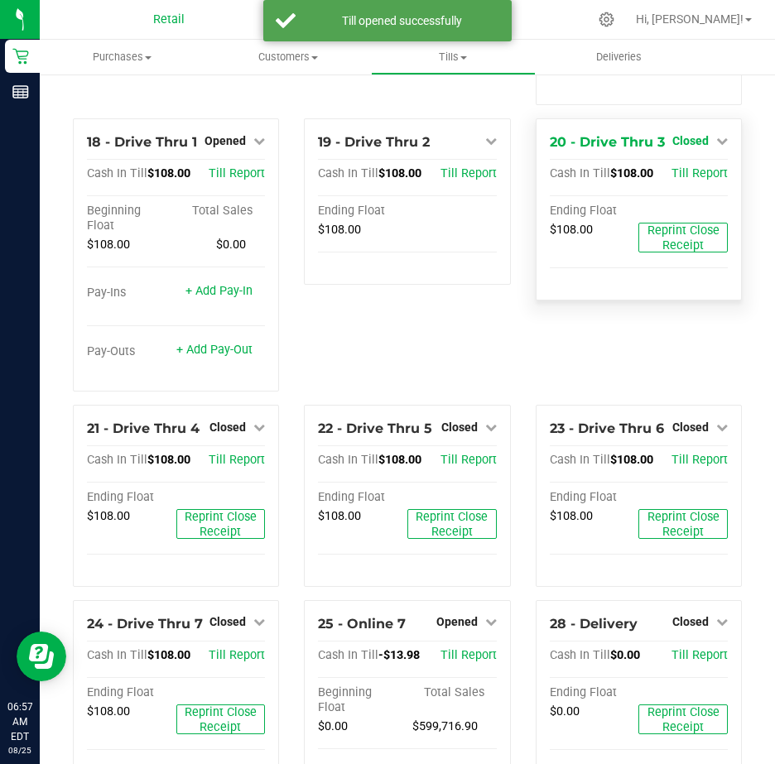
click at [716, 147] on icon at bounding box center [722, 141] width 12 height 12
click at [682, 181] on link "Open Till" at bounding box center [690, 174] width 44 height 13
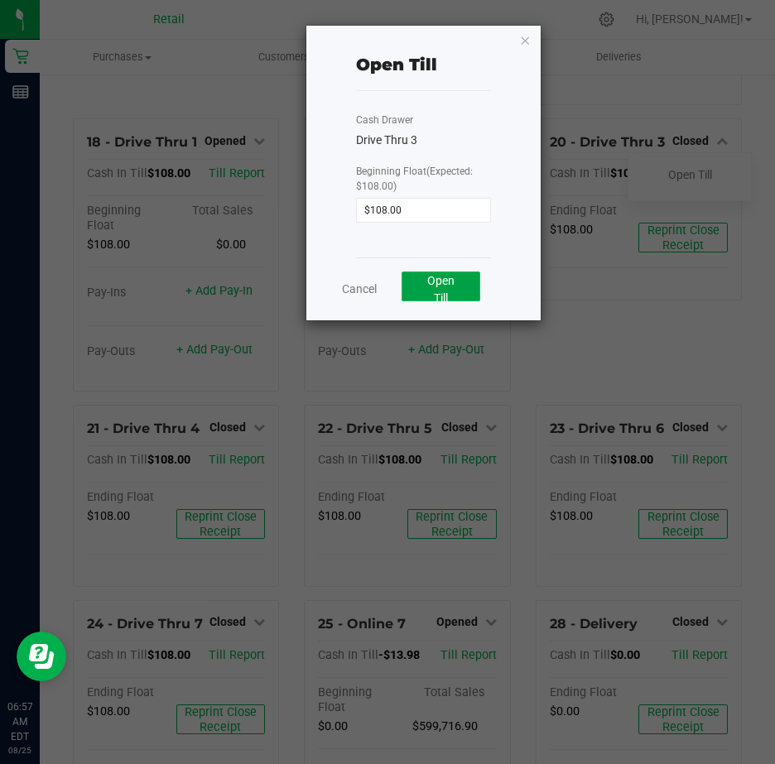
click at [431, 285] on span "Open Till" at bounding box center [440, 289] width 27 height 31
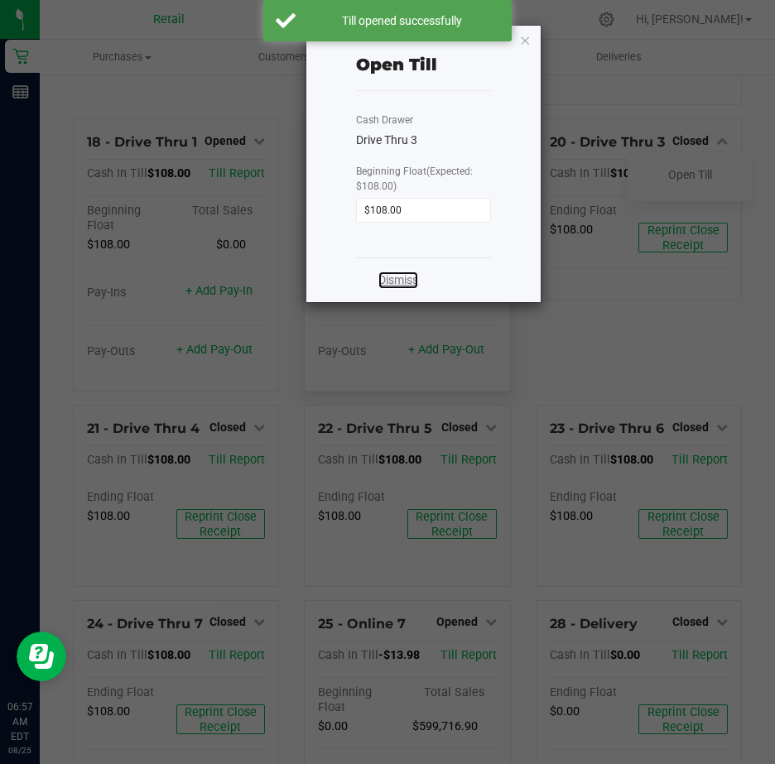
drag, startPoint x: 405, startPoint y: 278, endPoint x: 445, endPoint y: 282, distance: 40.0
click at [405, 277] on link "Dismiss" at bounding box center [398, 280] width 40 height 17
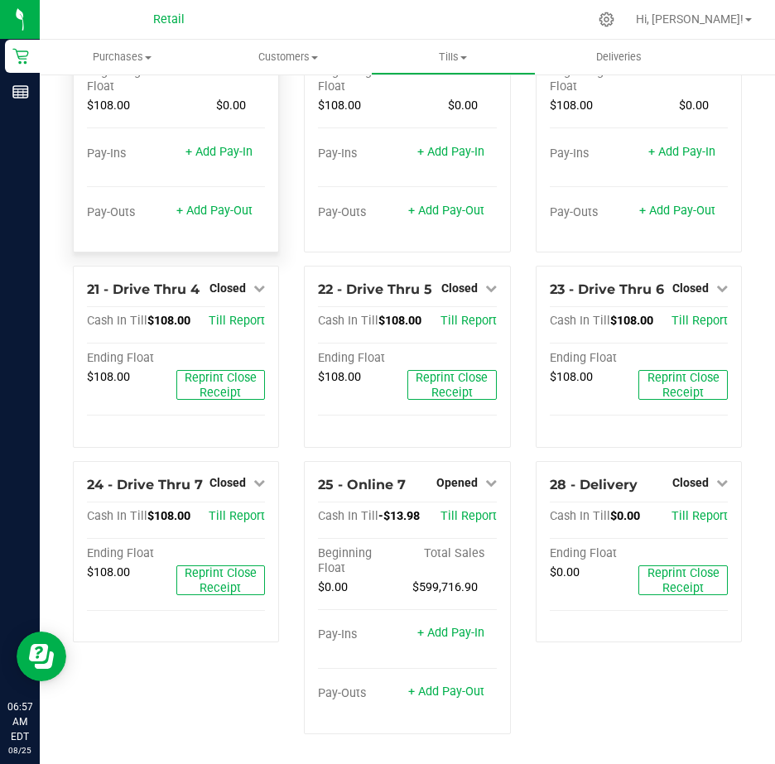
scroll to position [1906, 0]
click at [255, 282] on icon at bounding box center [259, 288] width 12 height 12
click at [238, 316] on link "Open Till" at bounding box center [227, 322] width 44 height 13
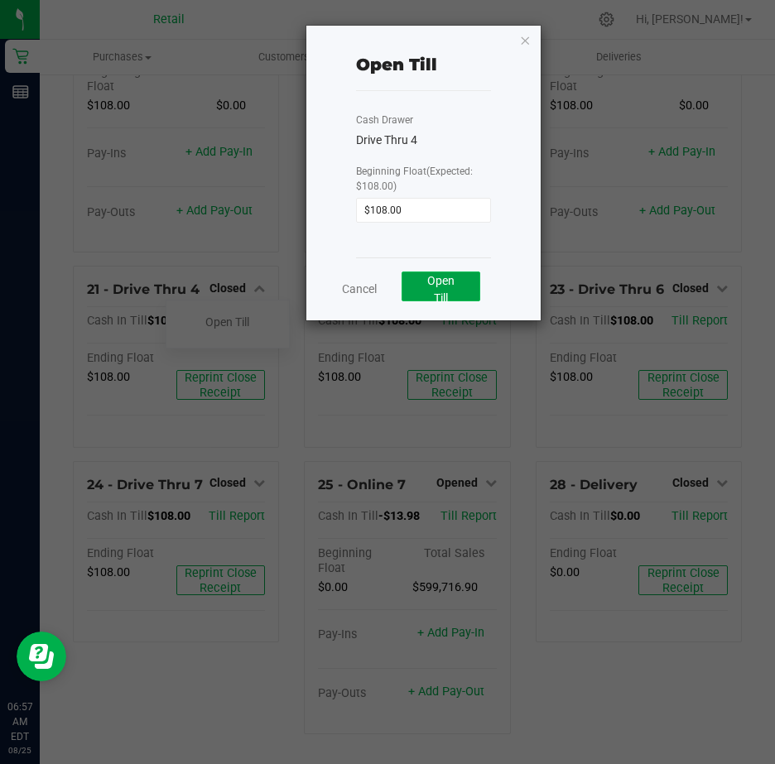
click at [441, 286] on span "Open Till" at bounding box center [440, 289] width 27 height 31
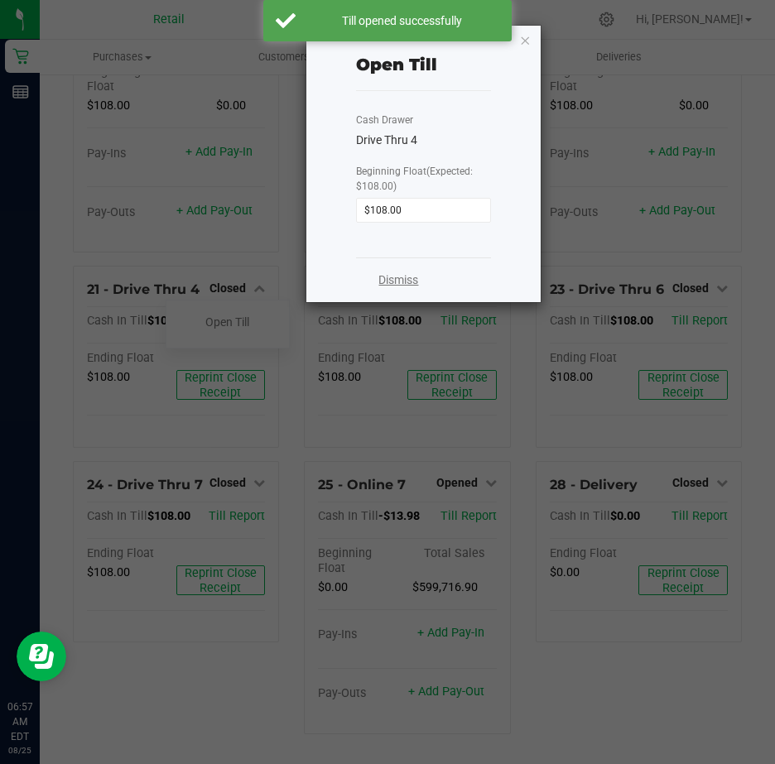
click at [408, 277] on link "Dismiss" at bounding box center [398, 280] width 40 height 17
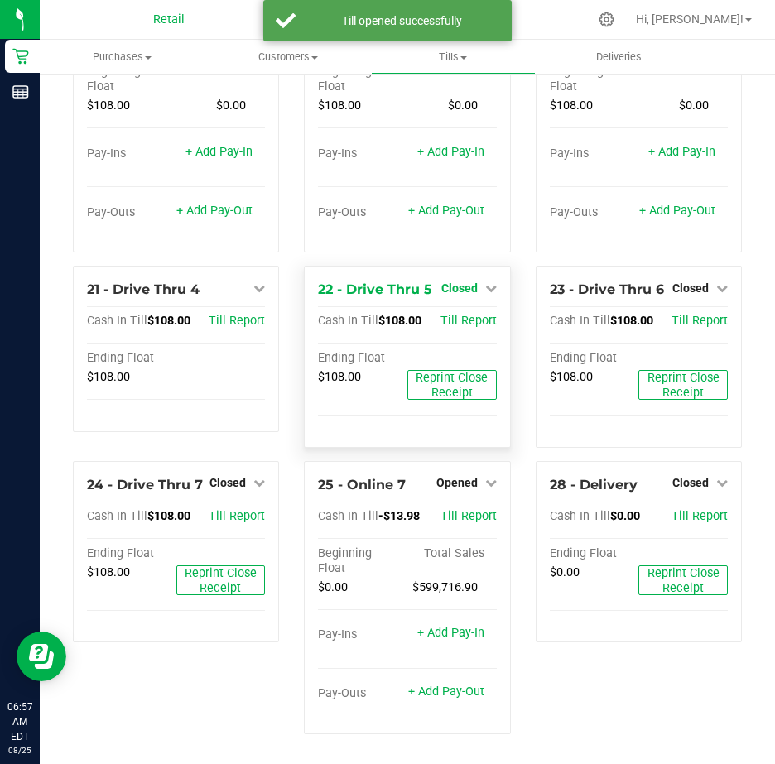
click at [485, 282] on icon at bounding box center [491, 288] width 12 height 12
click at [460, 316] on link "Open Till" at bounding box center [459, 322] width 44 height 13
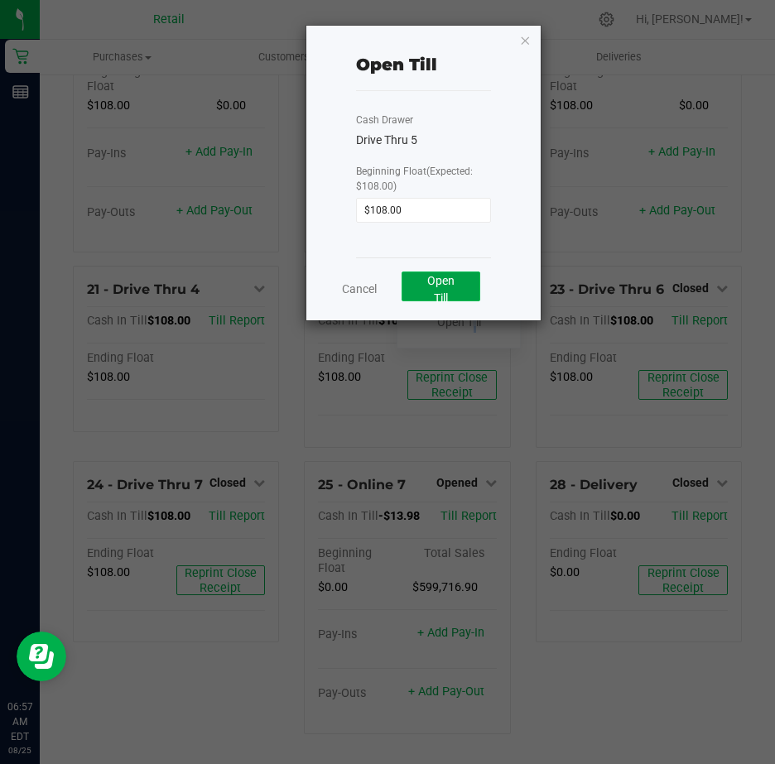
drag, startPoint x: 460, startPoint y: 296, endPoint x: 447, endPoint y: 286, distance: 16.4
click at [447, 286] on span "Open Till" at bounding box center [440, 289] width 27 height 31
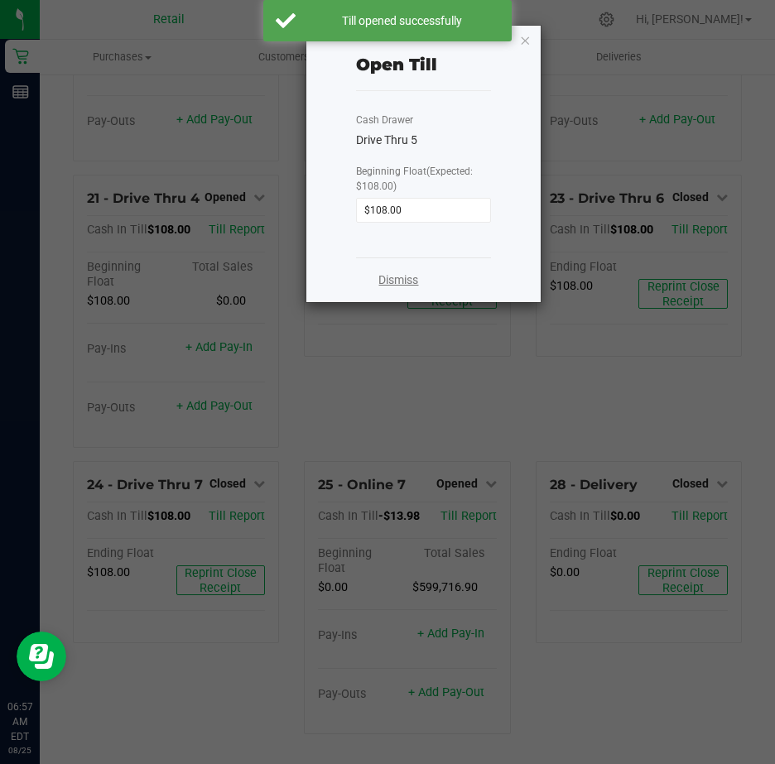
click at [413, 281] on link "Dismiss" at bounding box center [398, 280] width 40 height 17
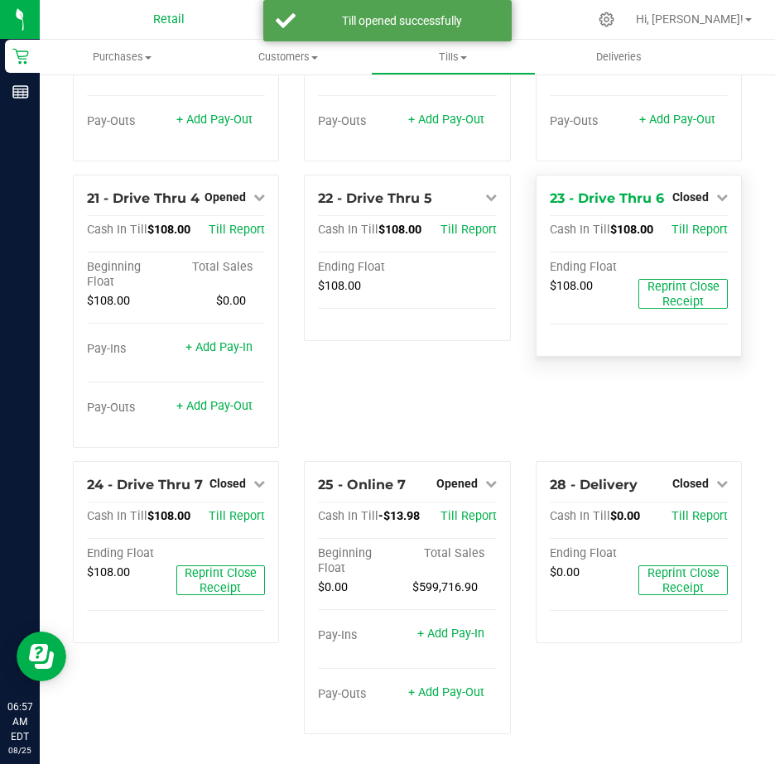
click at [715, 255] on div "23 - Drive Thru 6 Closed Open Till Cash In Till $108.00 Till Report Ending Floa…" at bounding box center [639, 266] width 206 height 182
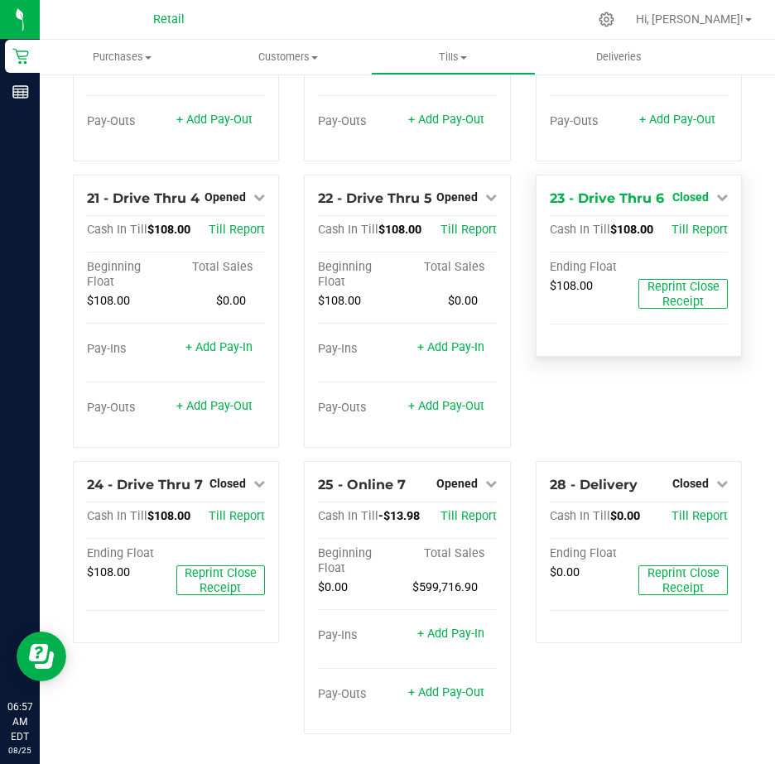
click at [716, 203] on icon at bounding box center [722, 197] width 12 height 12
click at [668, 238] on link "Open Till" at bounding box center [690, 230] width 44 height 13
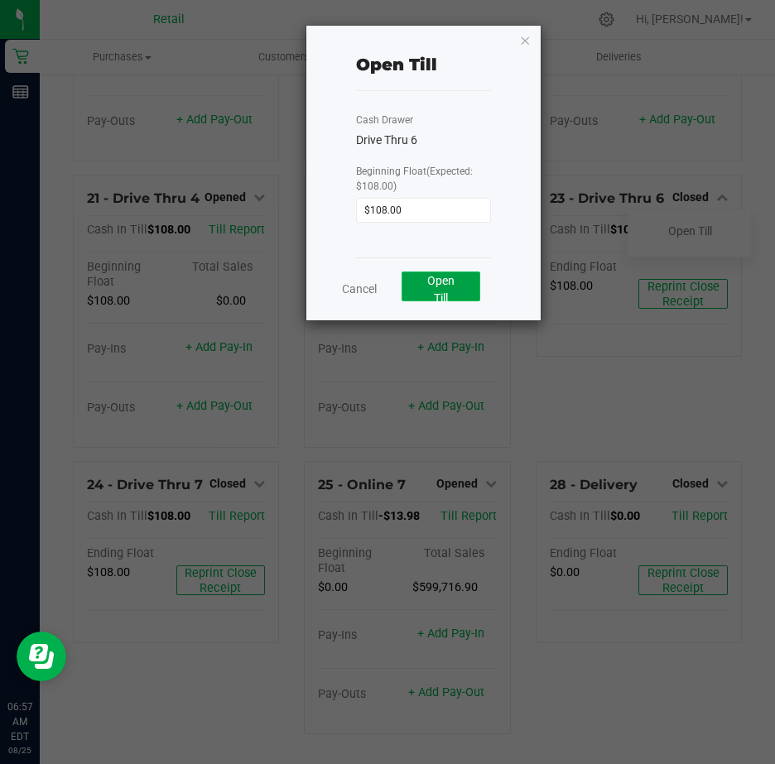
click at [465, 286] on button "Open Till" at bounding box center [441, 287] width 79 height 30
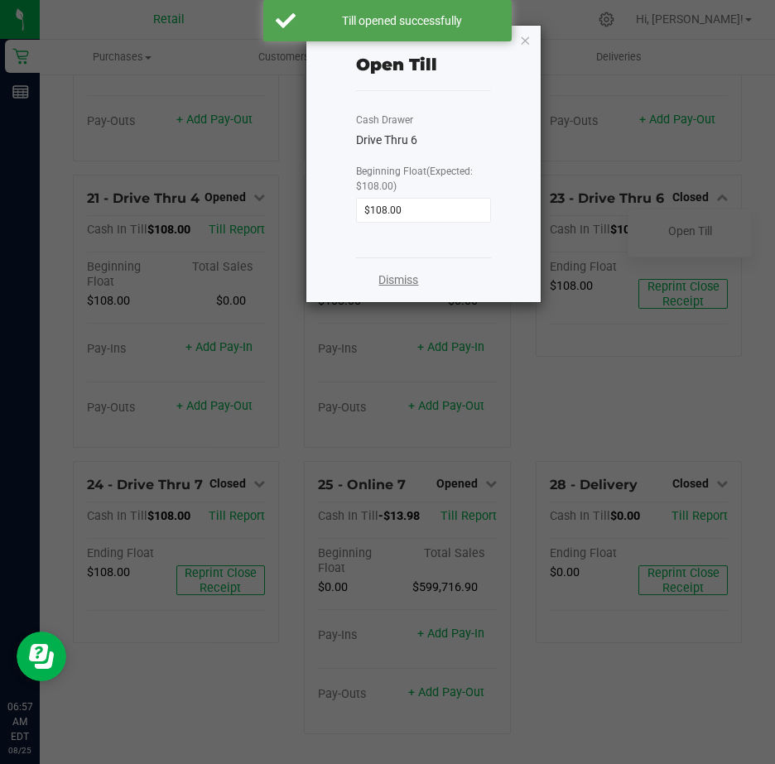
click at [399, 281] on link "Dismiss" at bounding box center [398, 280] width 40 height 17
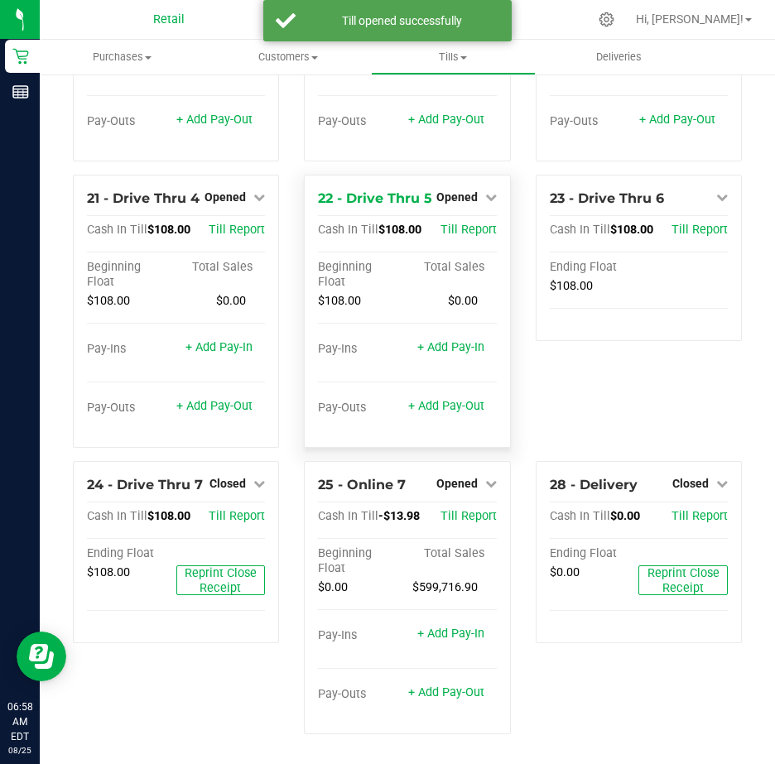
scroll to position [2011, 0]
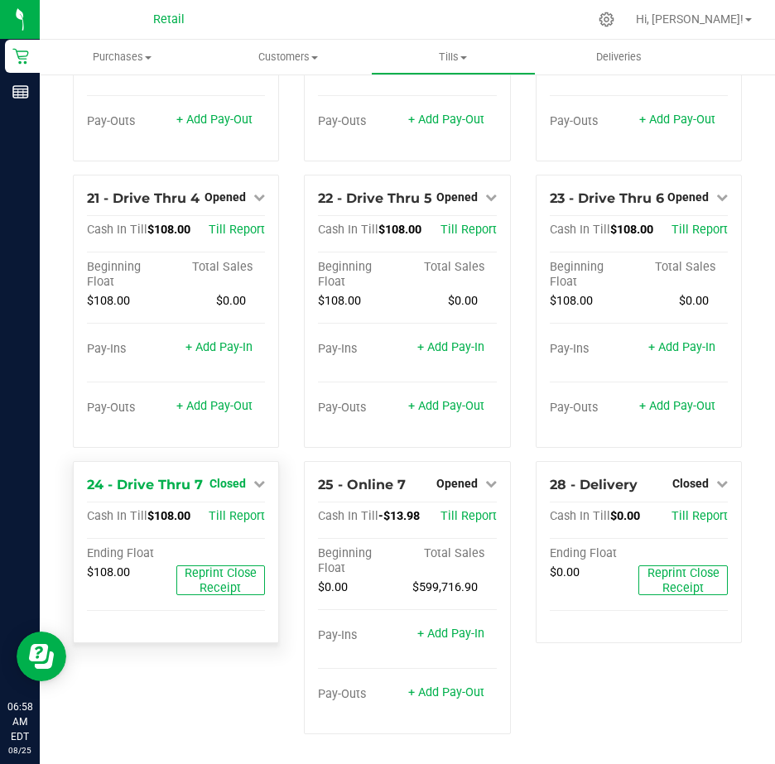
click at [254, 478] on icon at bounding box center [259, 484] width 12 height 12
click at [242, 511] on link "Open Till" at bounding box center [227, 517] width 44 height 13
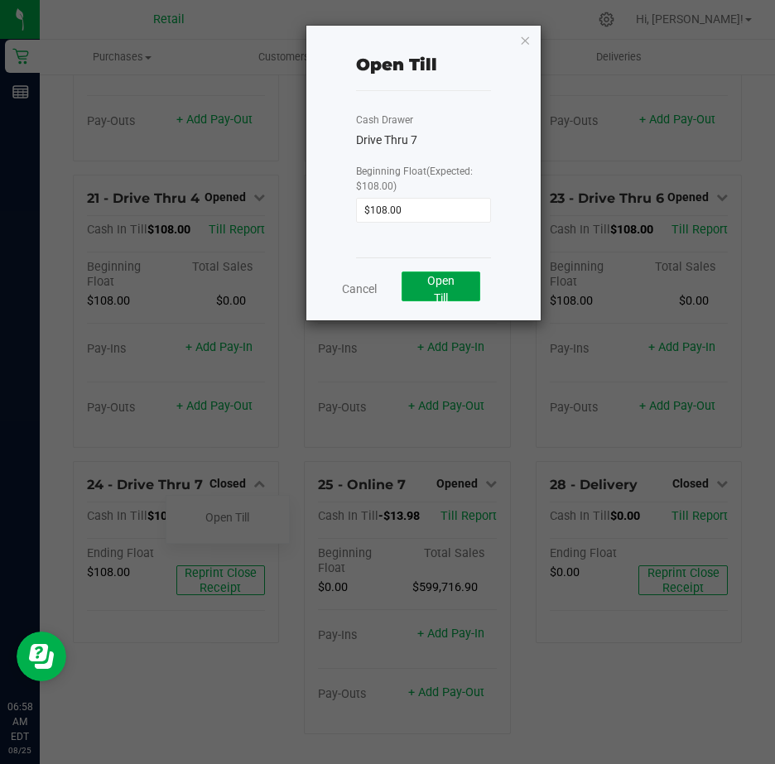
click at [453, 290] on button "Open Till" at bounding box center [441, 287] width 79 height 30
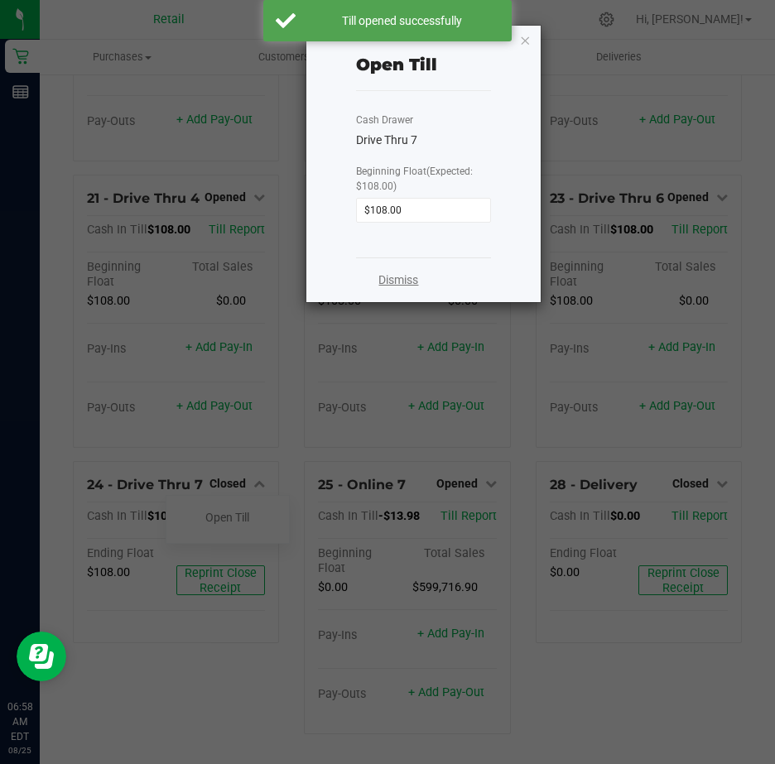
click at [394, 280] on link "Dismiss" at bounding box center [398, 280] width 40 height 17
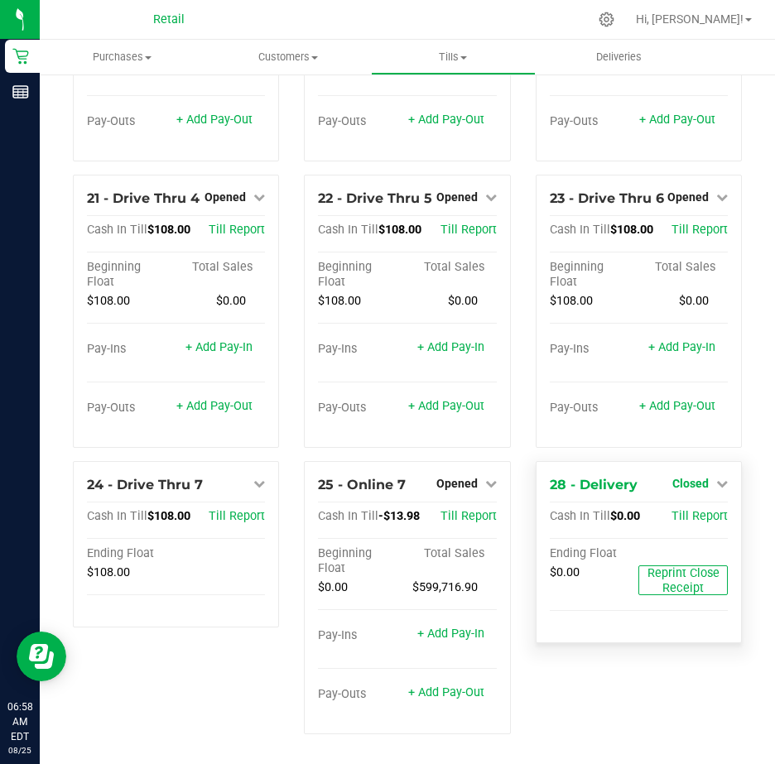
click at [716, 478] on icon at bounding box center [722, 484] width 12 height 12
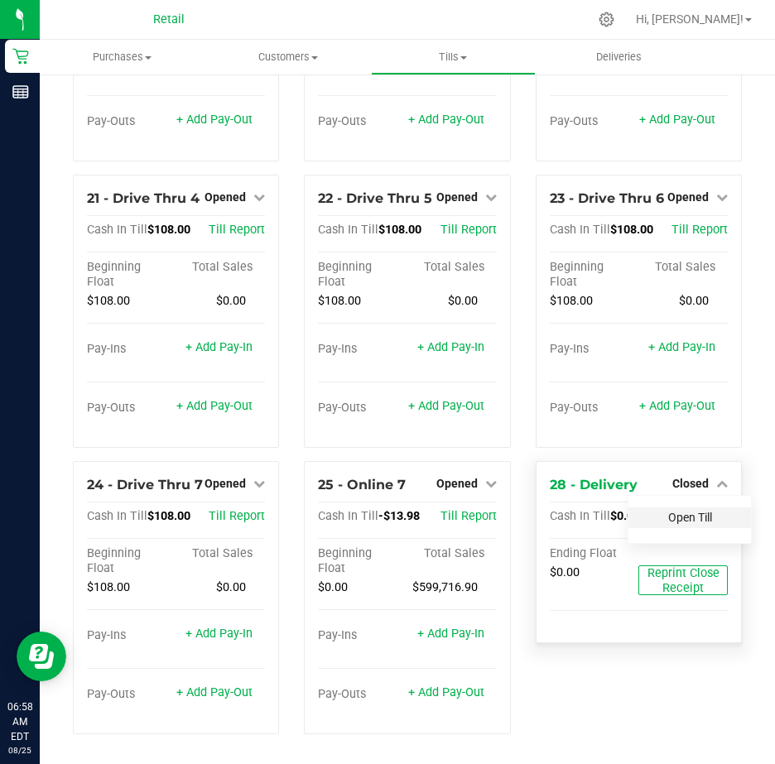
click at [685, 511] on link "Open Till" at bounding box center [690, 517] width 44 height 13
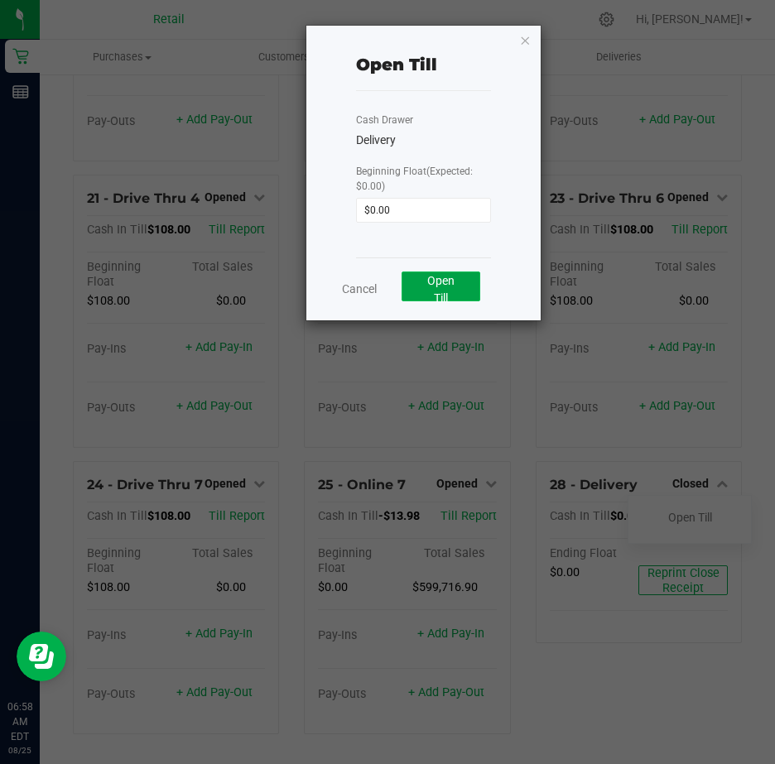
click at [436, 291] on button "Open Till" at bounding box center [441, 287] width 79 height 30
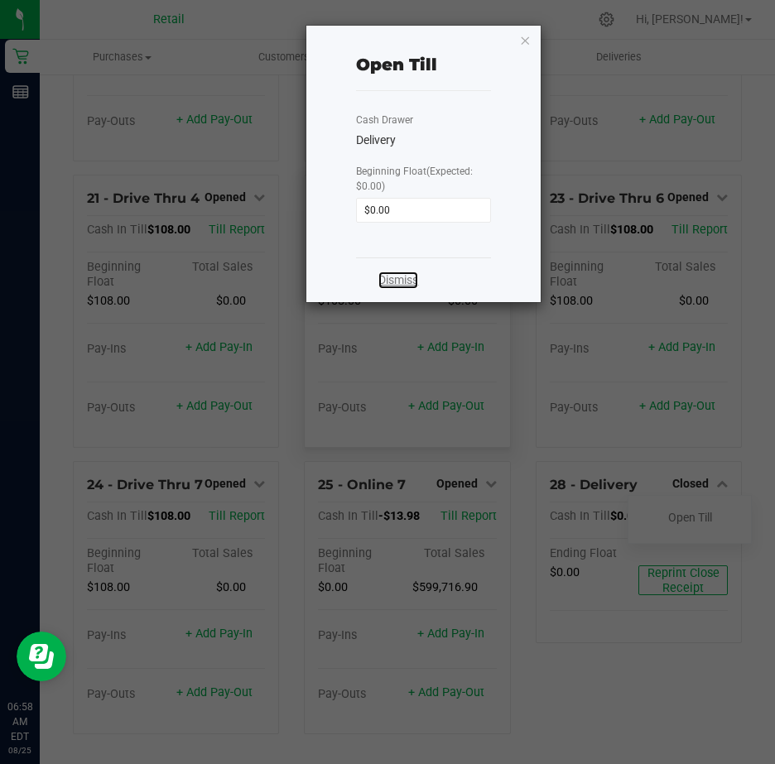
click at [389, 278] on link "Dismiss" at bounding box center [398, 280] width 40 height 17
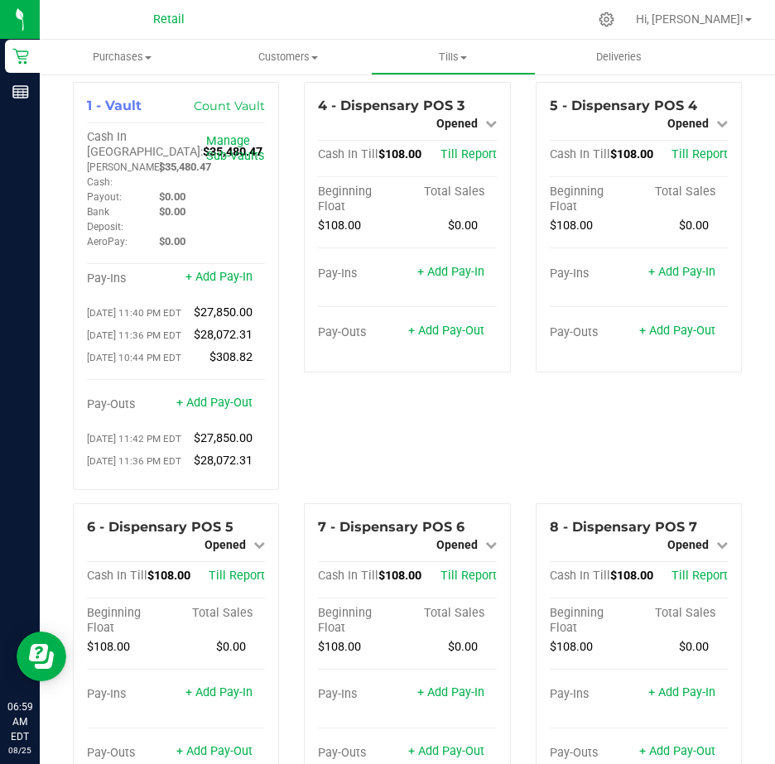
scroll to position [0, 0]
